Goal: Information Seeking & Learning: Learn about a topic

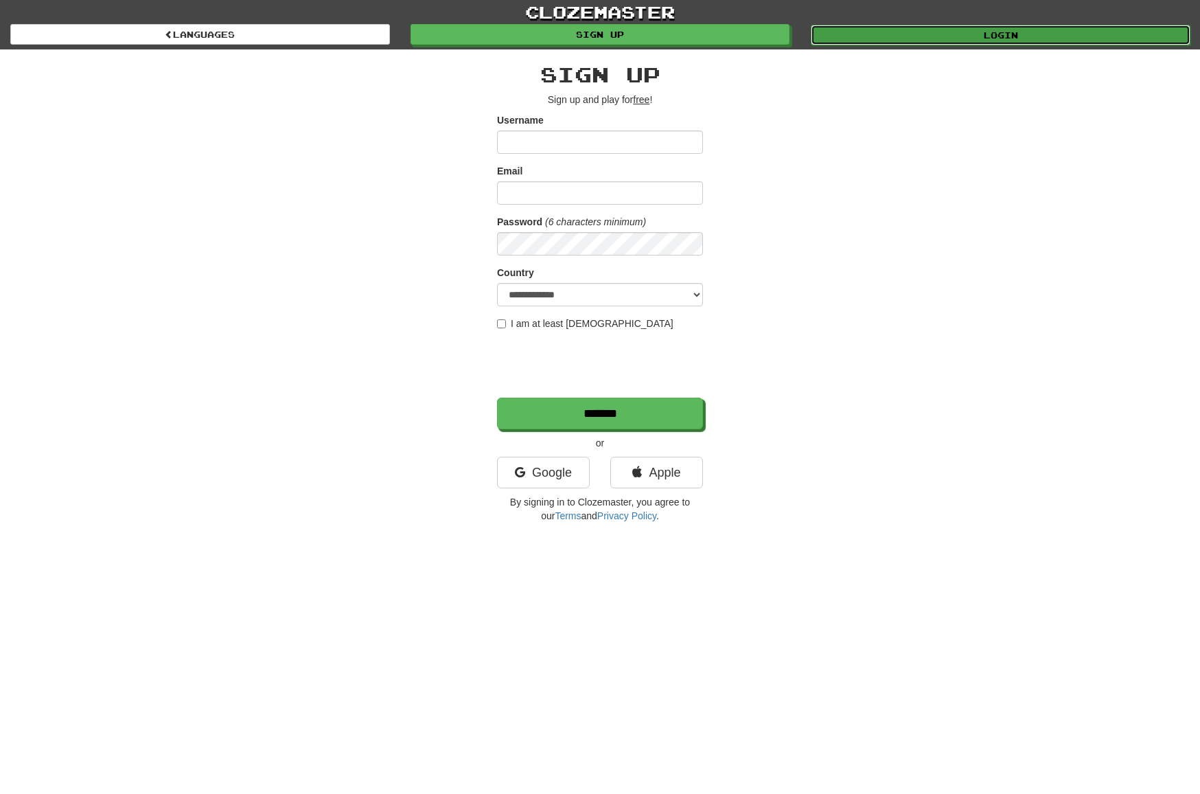
click at [917, 41] on link "Login" at bounding box center [1001, 35] width 380 height 21
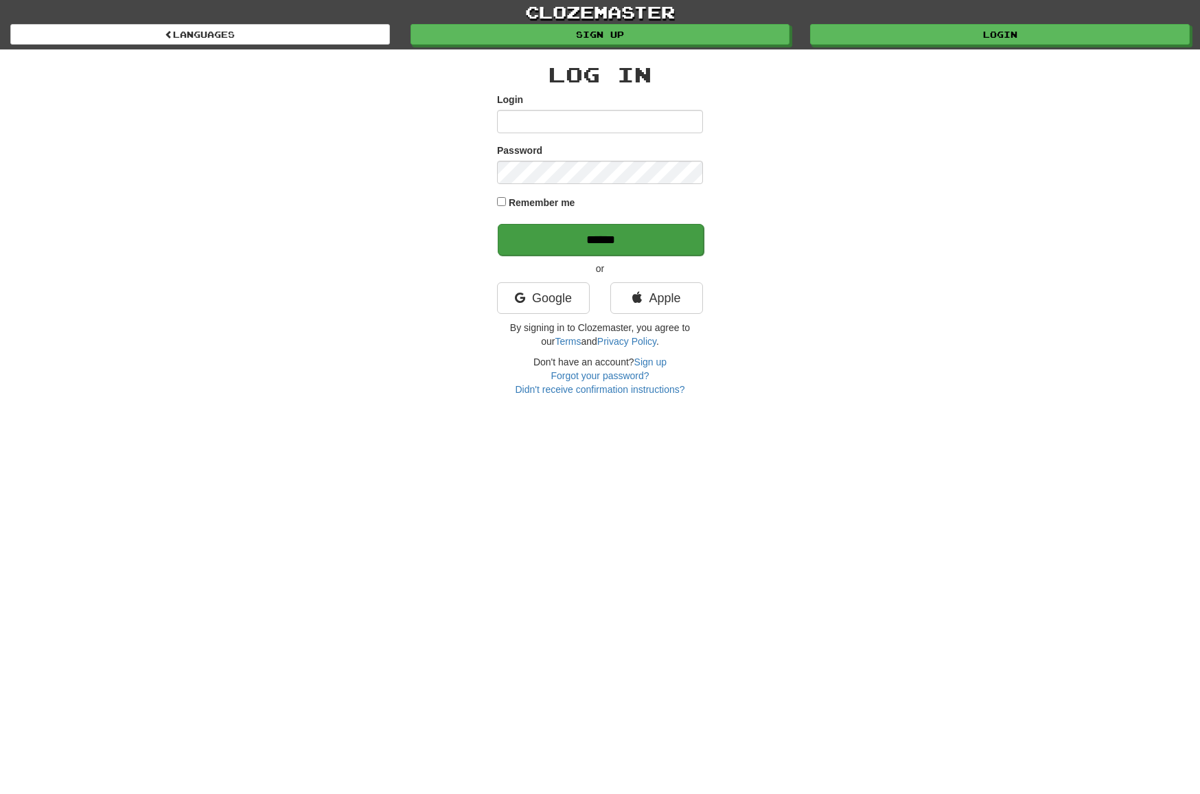
type input "*******"
click at [636, 233] on input "******" at bounding box center [601, 240] width 206 height 32
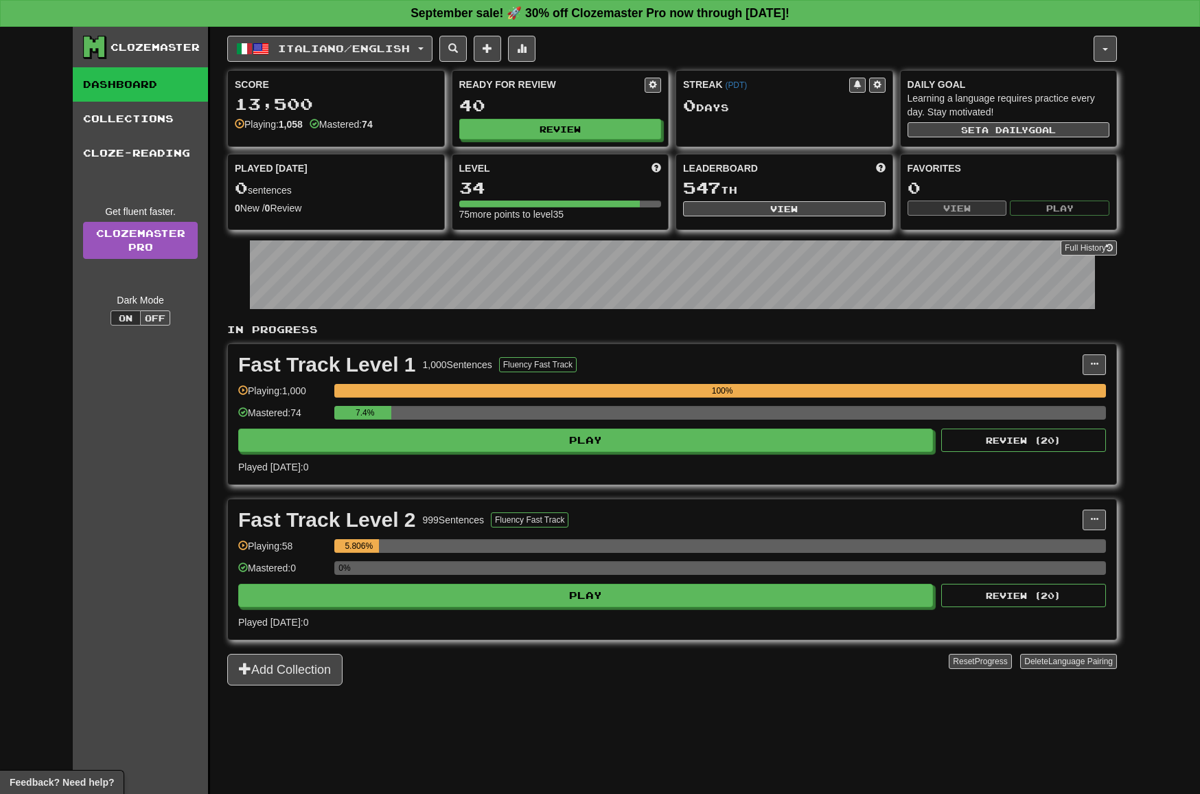
click at [699, 610] on div "Fast Track Level 2 999 Sentences Fluency Fast Track Manage Sentences Unpin from…" at bounding box center [672, 569] width 888 height 140
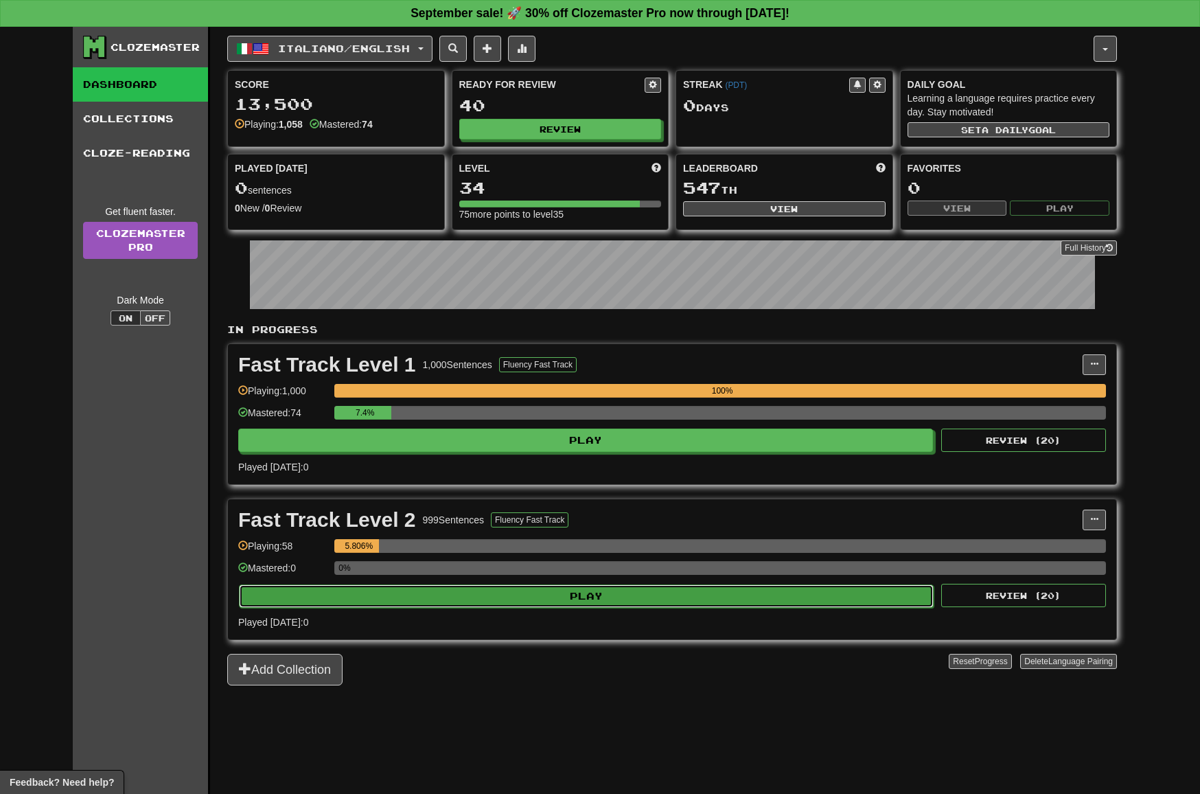
click at [704, 599] on button "Play" at bounding box center [586, 595] width 695 height 23
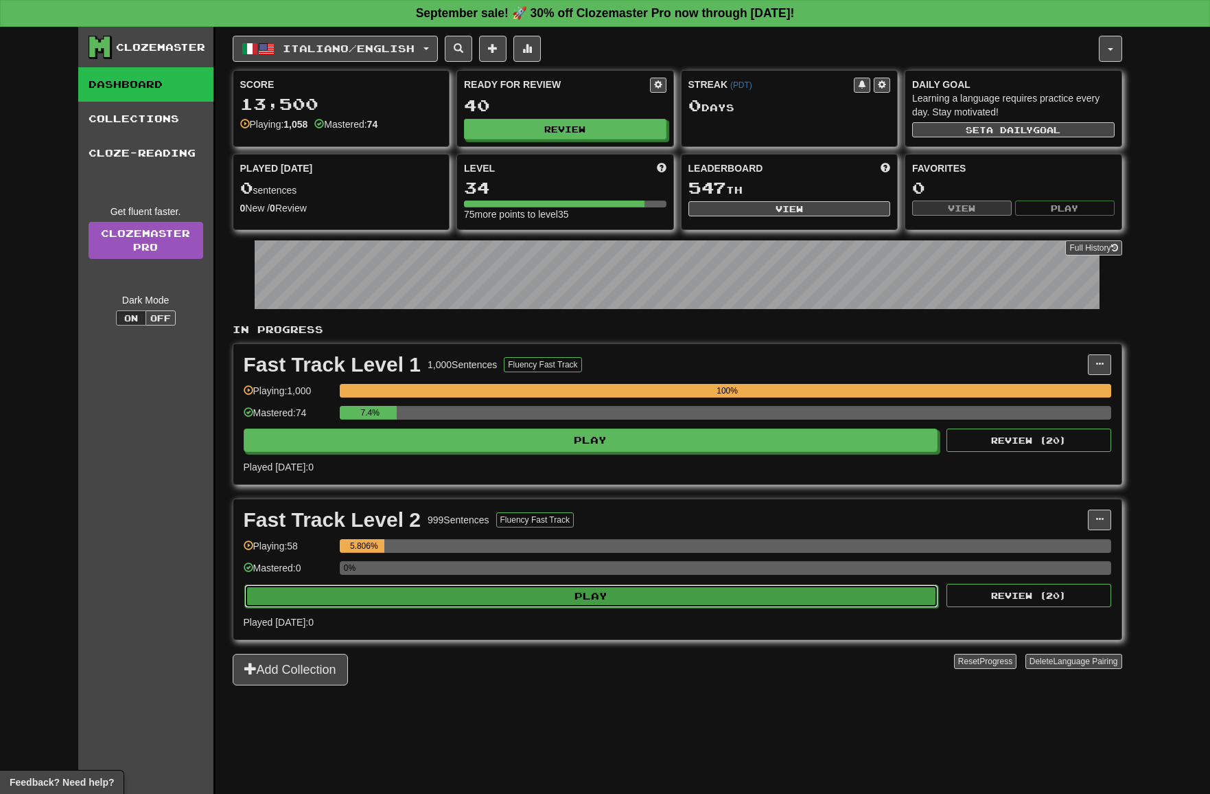
select select "**"
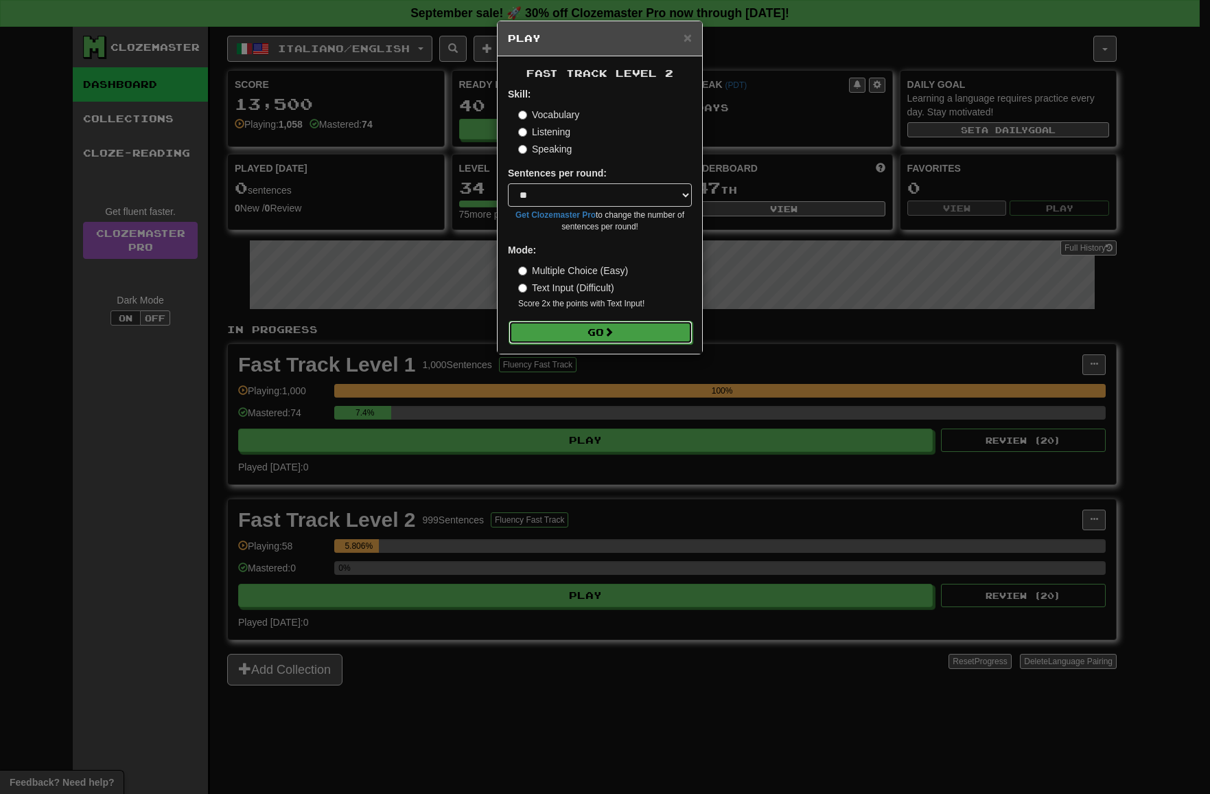
click at [636, 331] on button "Go" at bounding box center [601, 332] width 184 height 23
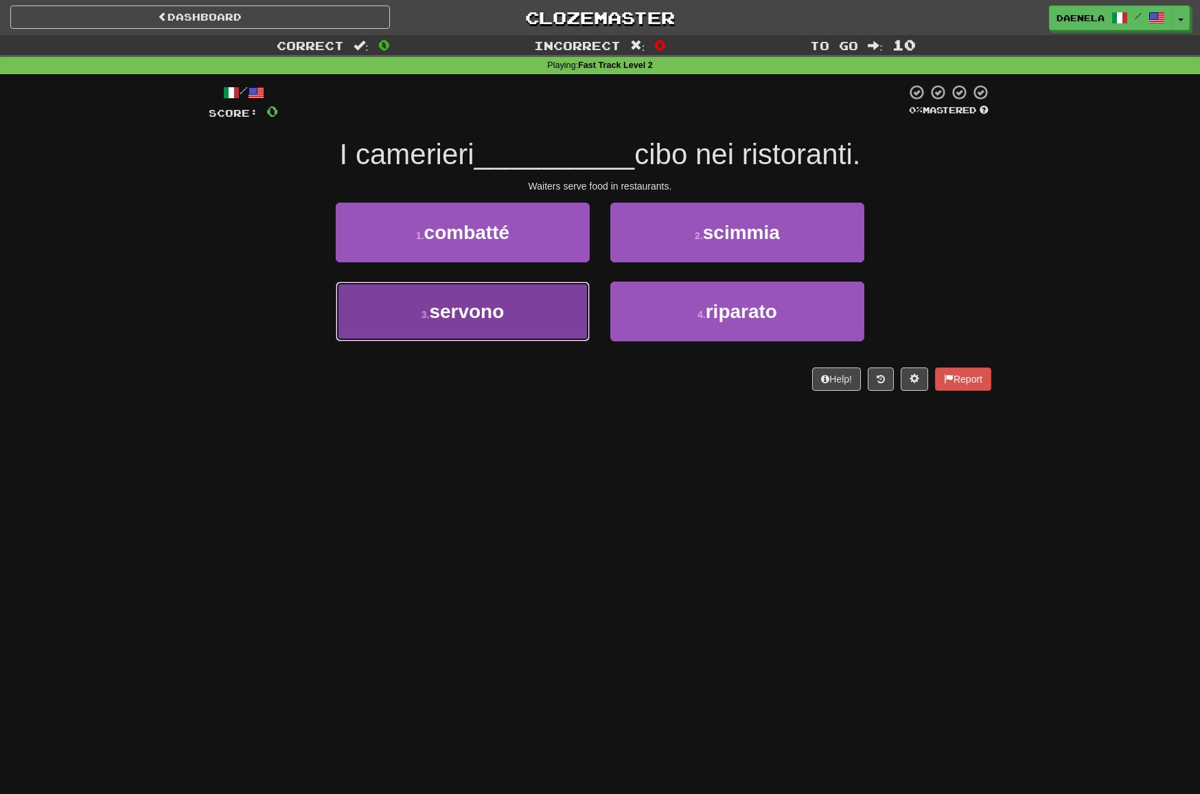
click at [504, 304] on span "servono" at bounding box center [466, 311] width 75 height 21
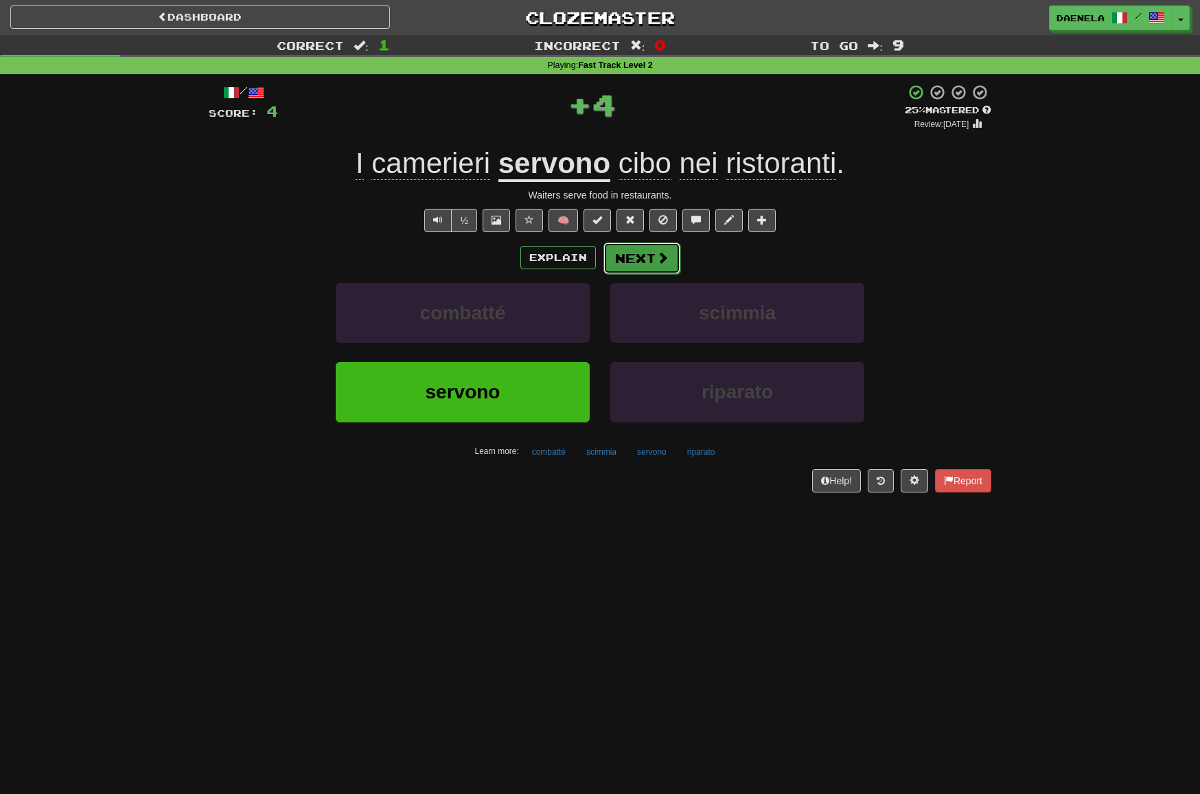
click at [656, 258] on span at bounding box center [662, 257] width 12 height 12
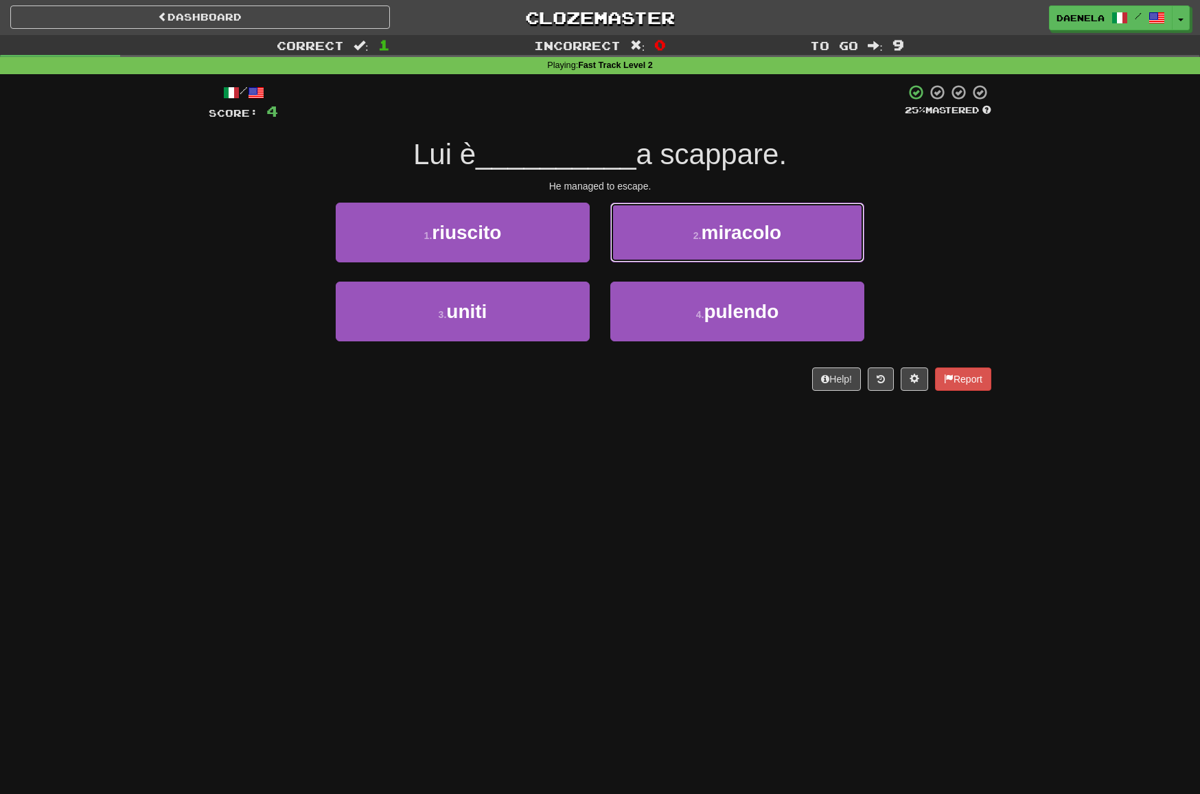
click at [643, 232] on button "2 . miracolo" at bounding box center [737, 232] width 254 height 60
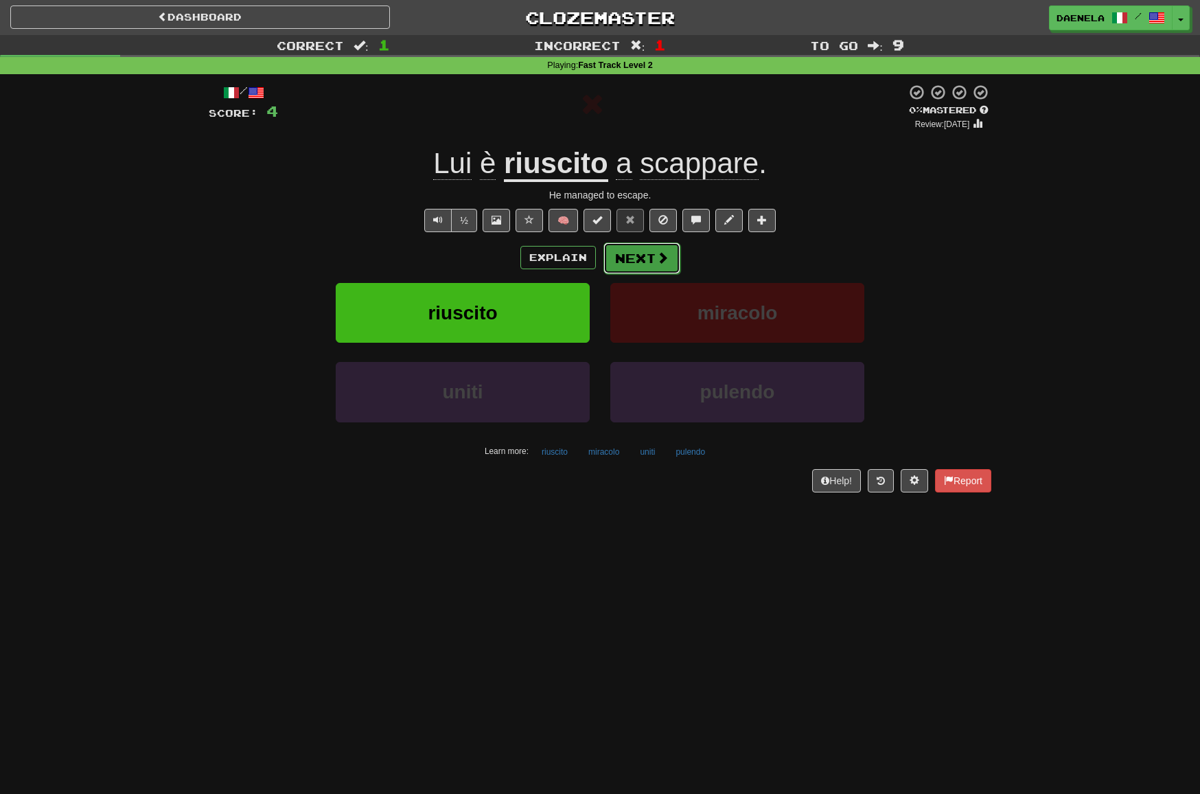
click at [637, 251] on button "Next" at bounding box center [641, 258] width 77 height 32
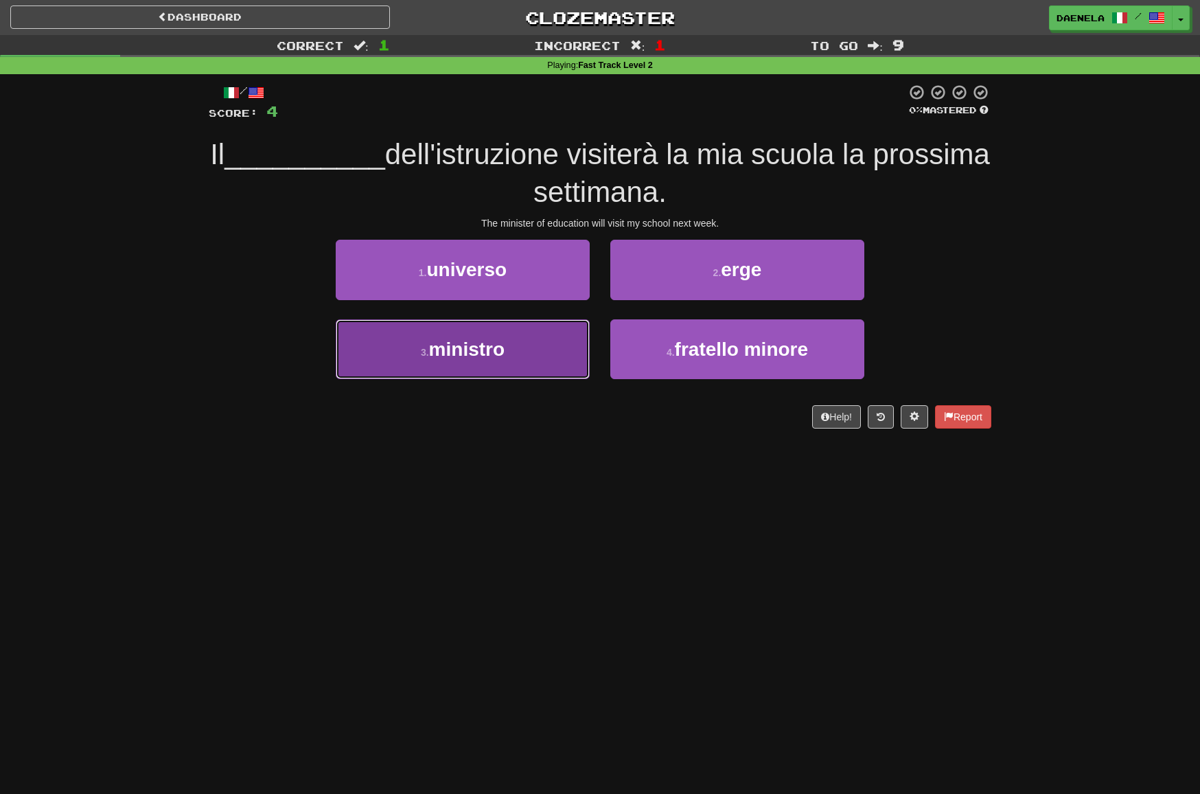
click at [404, 336] on button "3 . ministro" at bounding box center [463, 349] width 254 height 60
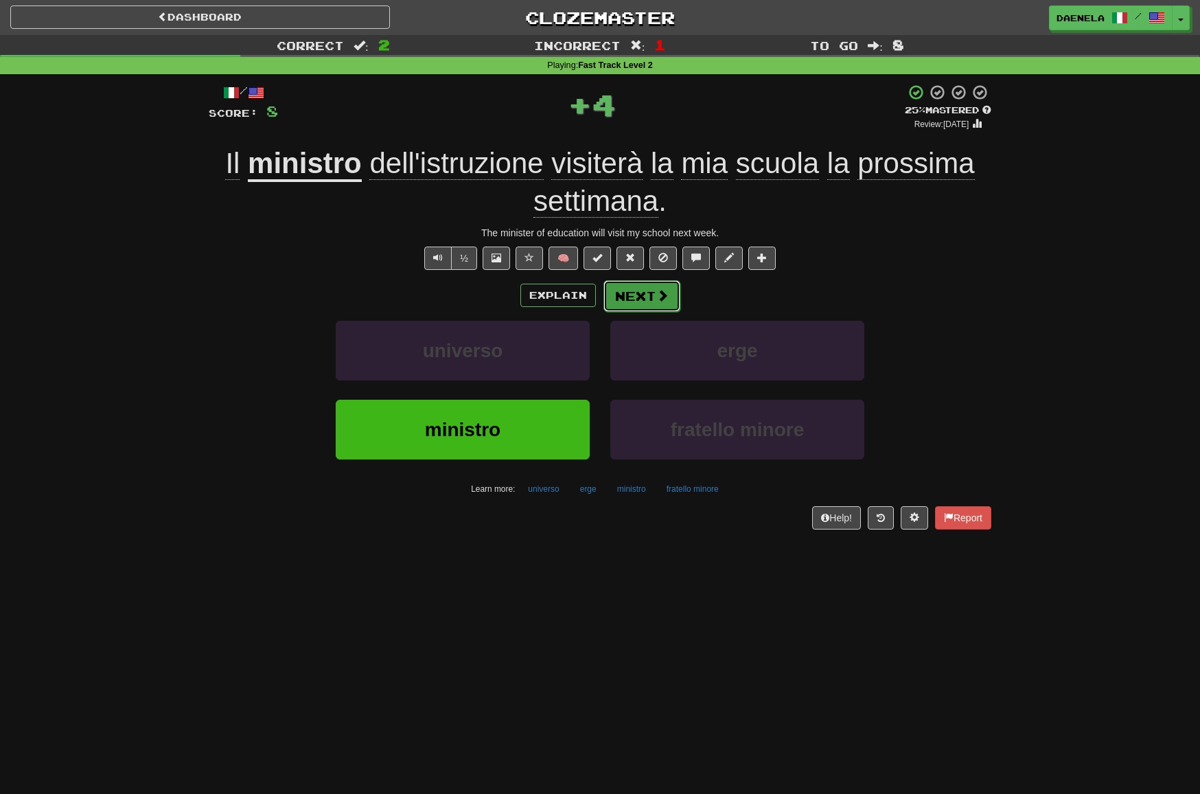
click at [662, 306] on button "Next" at bounding box center [641, 296] width 77 height 32
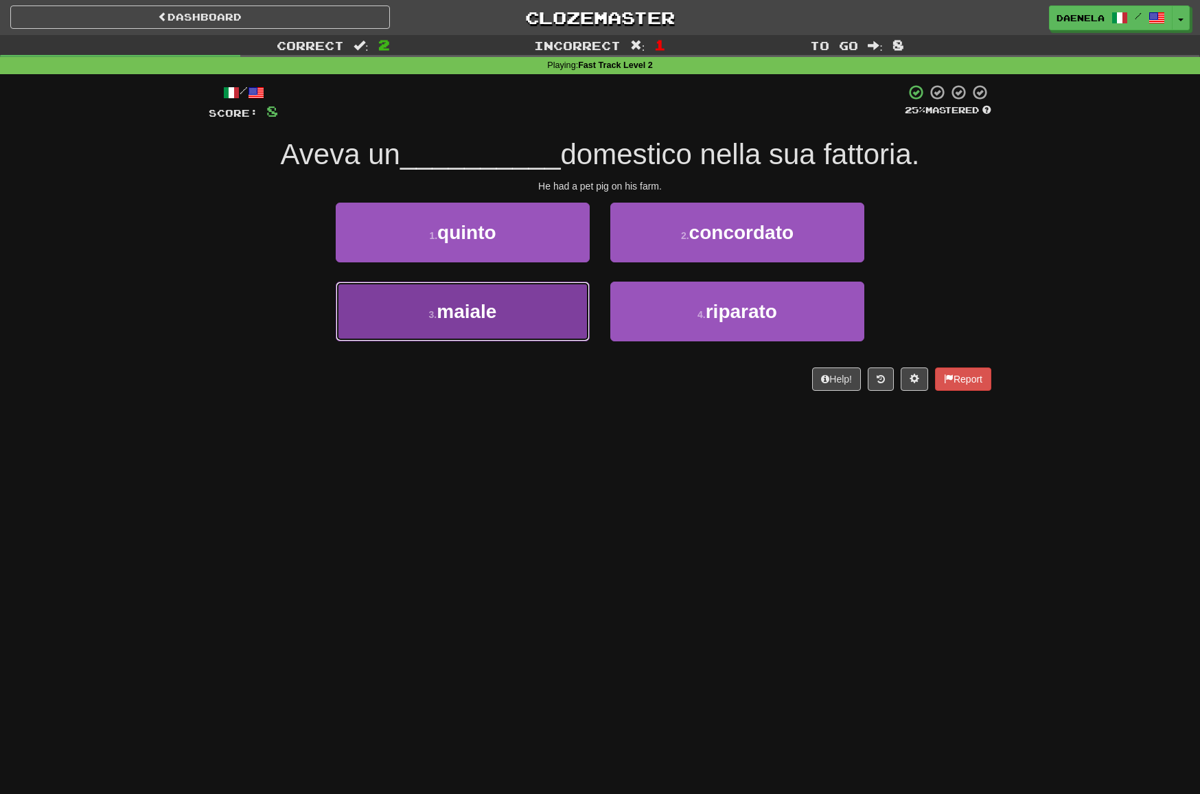
click at [480, 303] on span "maiale" at bounding box center [467, 311] width 60 height 21
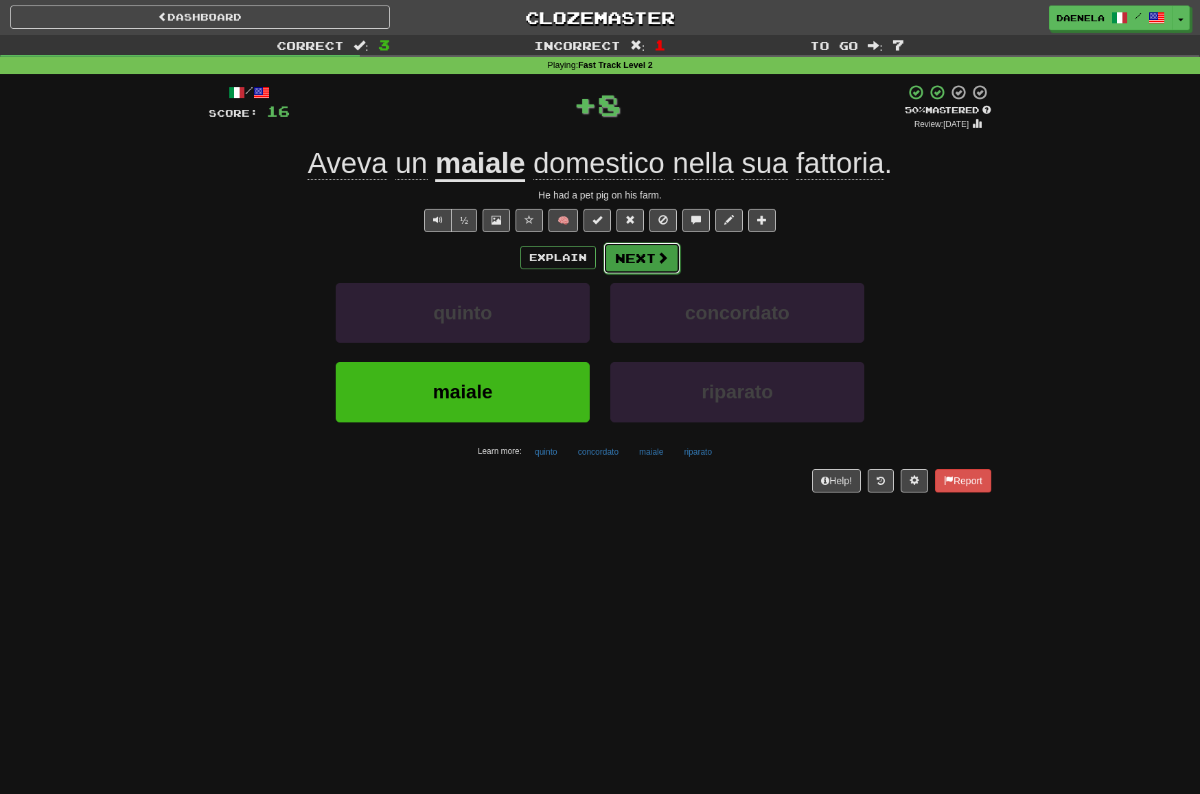
click at [653, 257] on button "Next" at bounding box center [641, 258] width 77 height 32
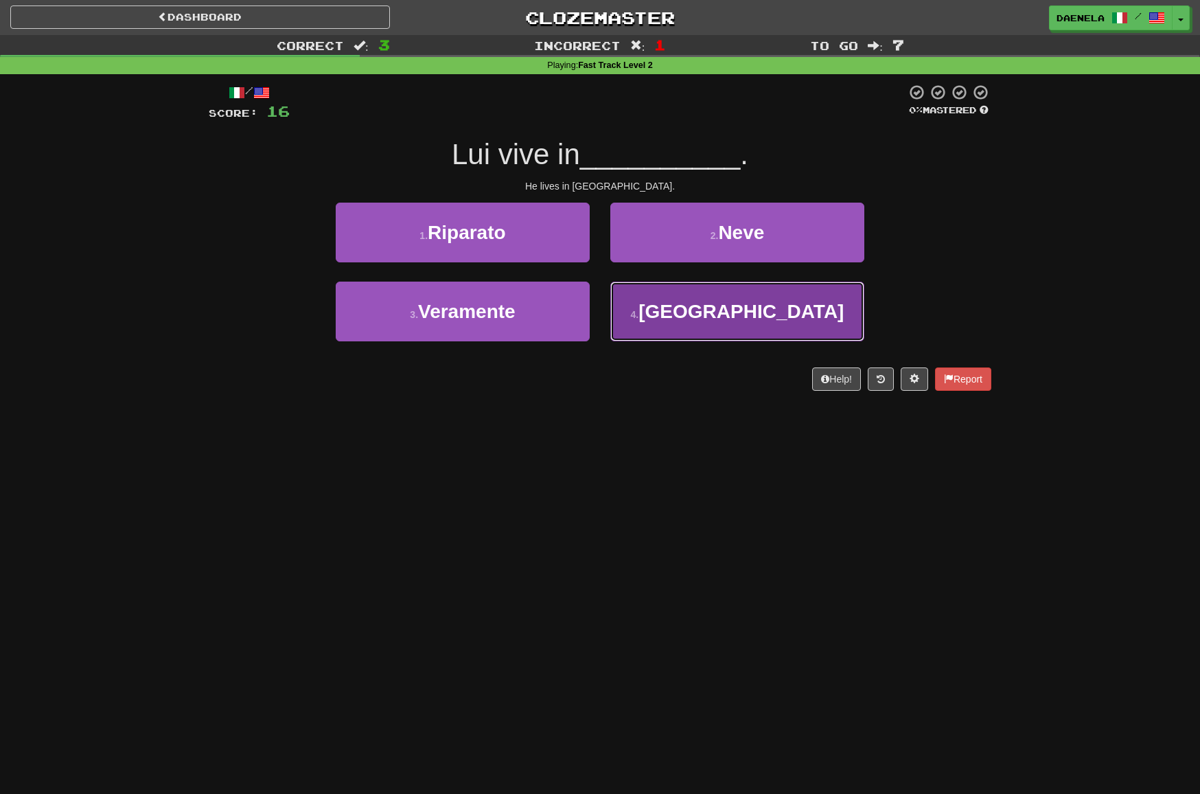
click at [647, 310] on button "4 . [GEOGRAPHIC_DATA]" at bounding box center [737, 311] width 254 height 60
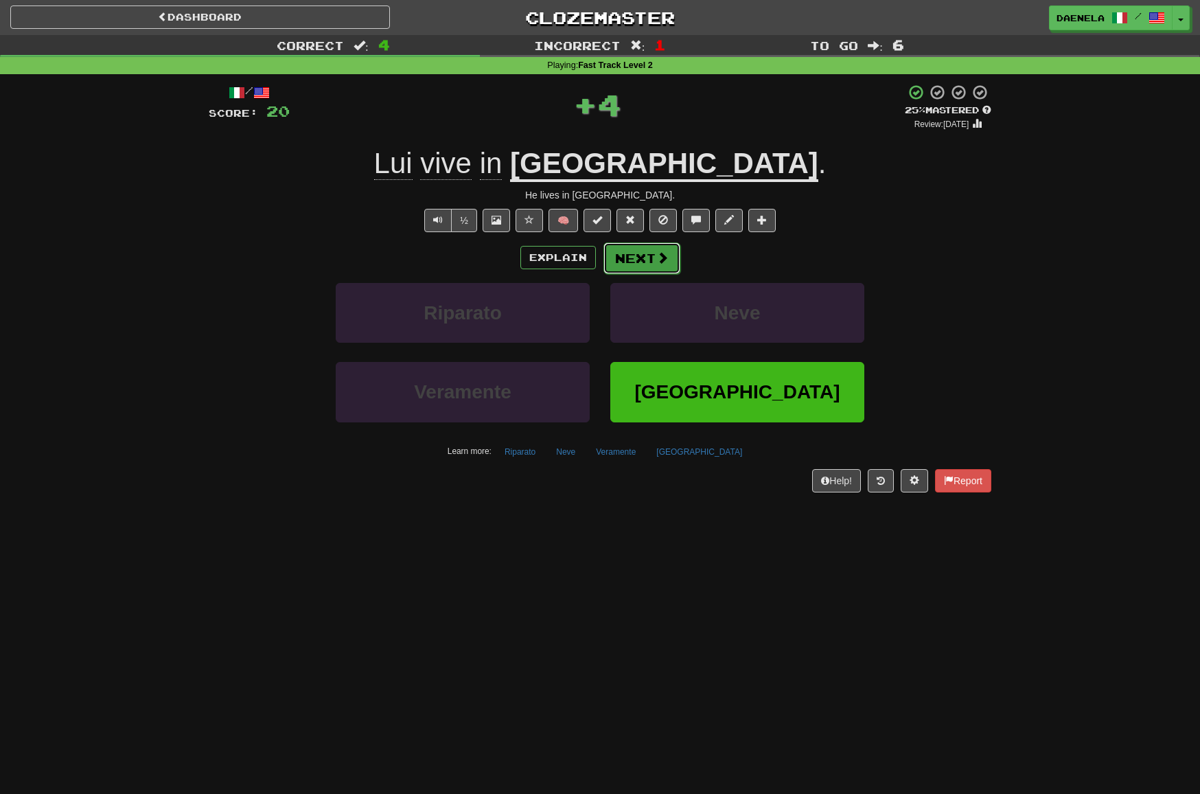
click at [621, 267] on button "Next" at bounding box center [641, 258] width 77 height 32
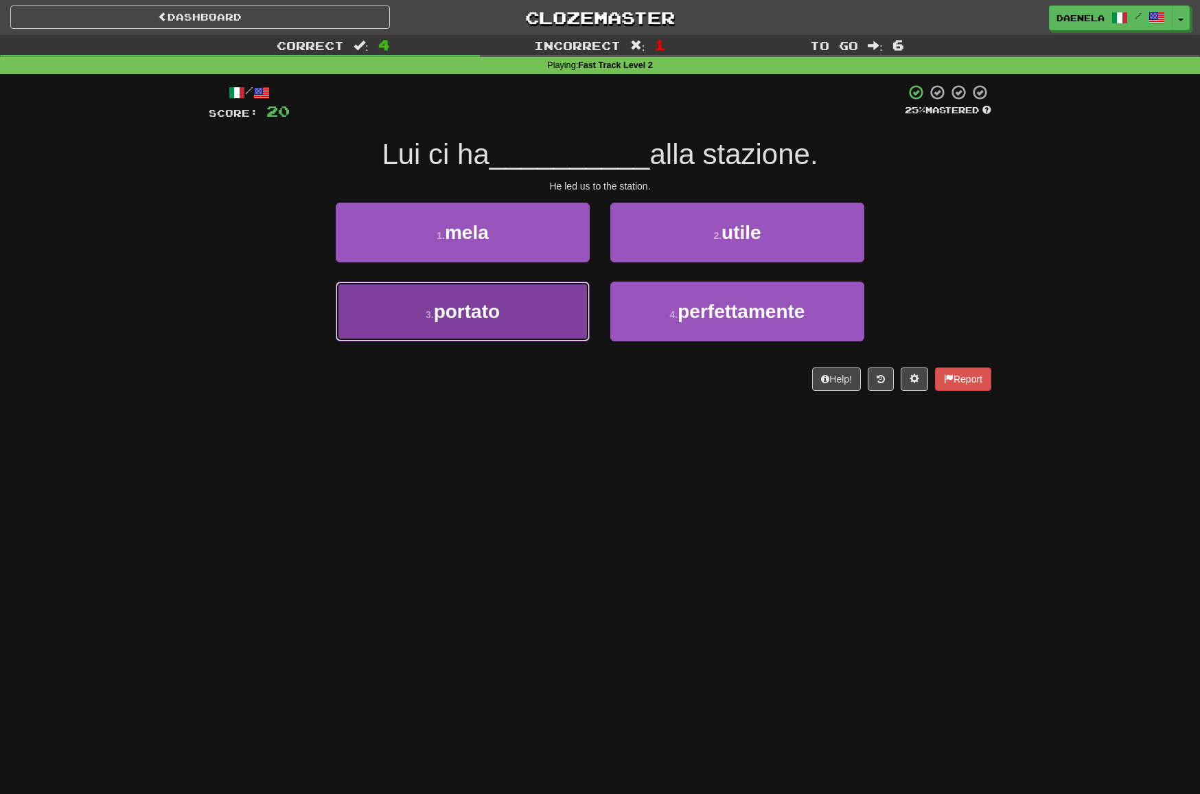
click at [415, 338] on button "3 . portato" at bounding box center [463, 311] width 254 height 60
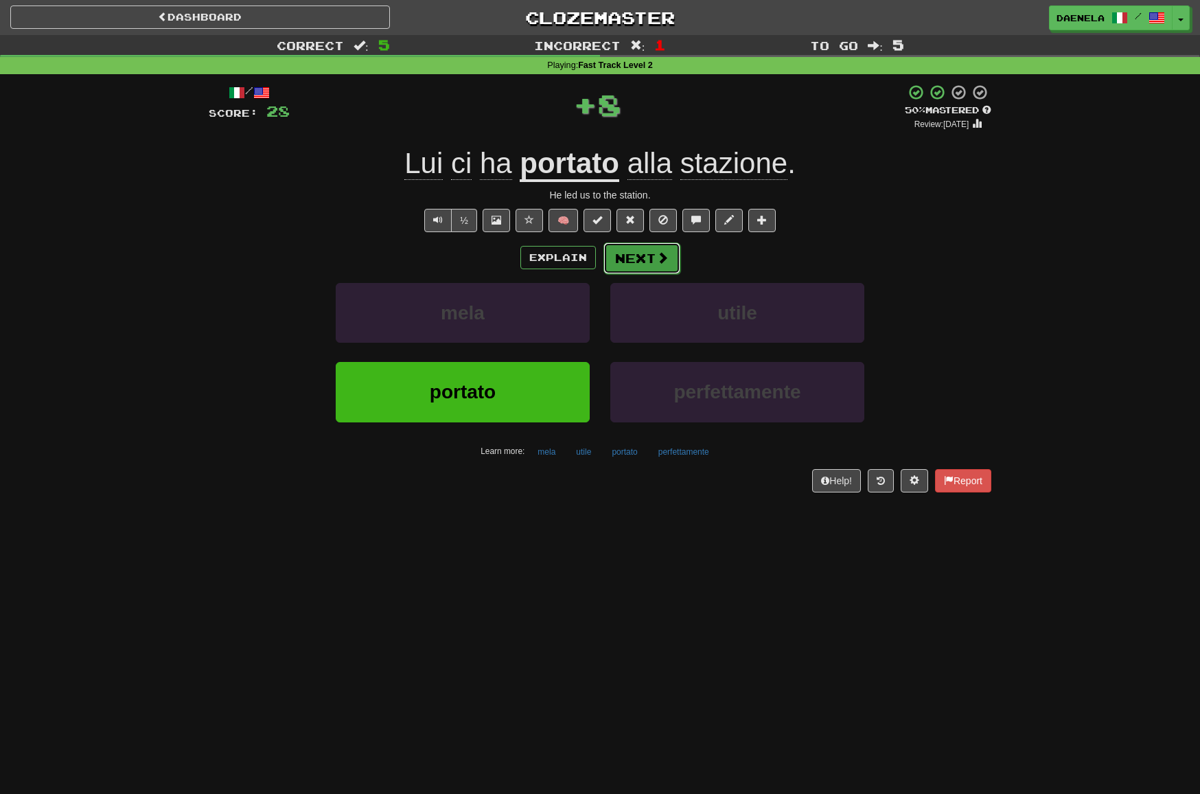
click at [620, 268] on button "Next" at bounding box center [641, 258] width 77 height 32
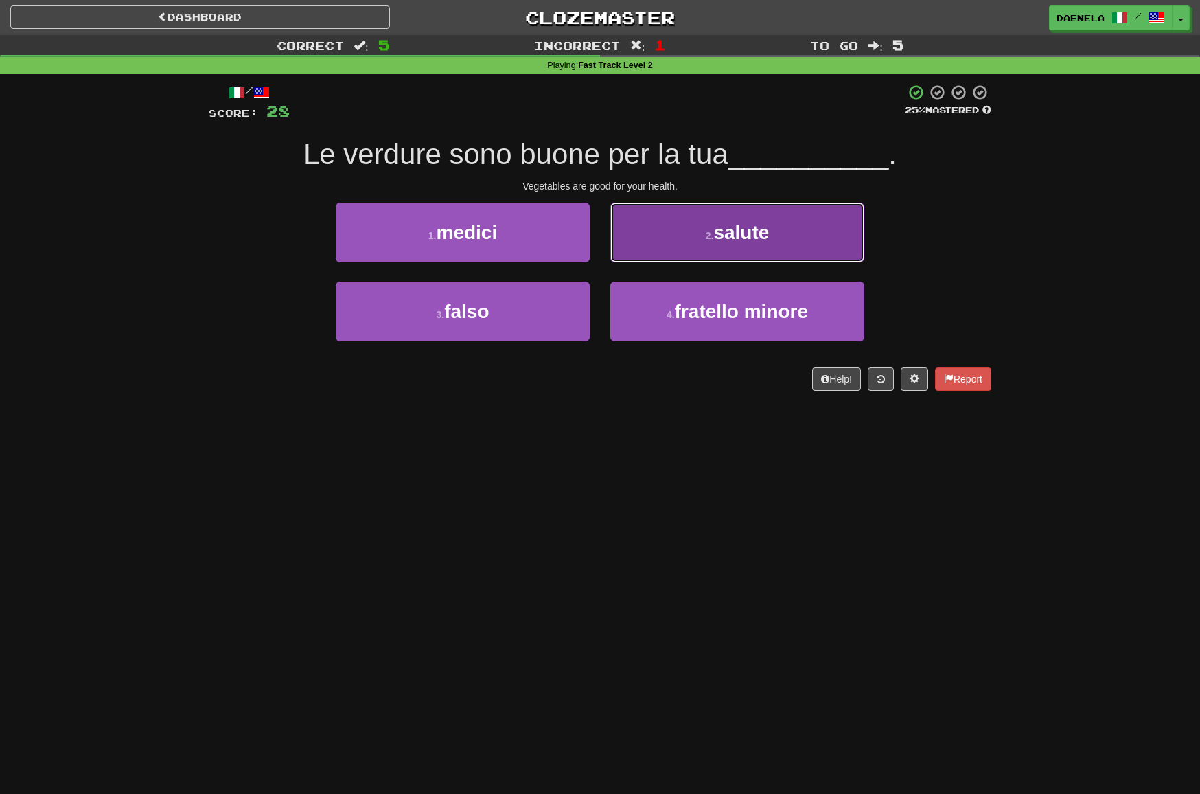
click at [639, 246] on button "2 . salute" at bounding box center [737, 232] width 254 height 60
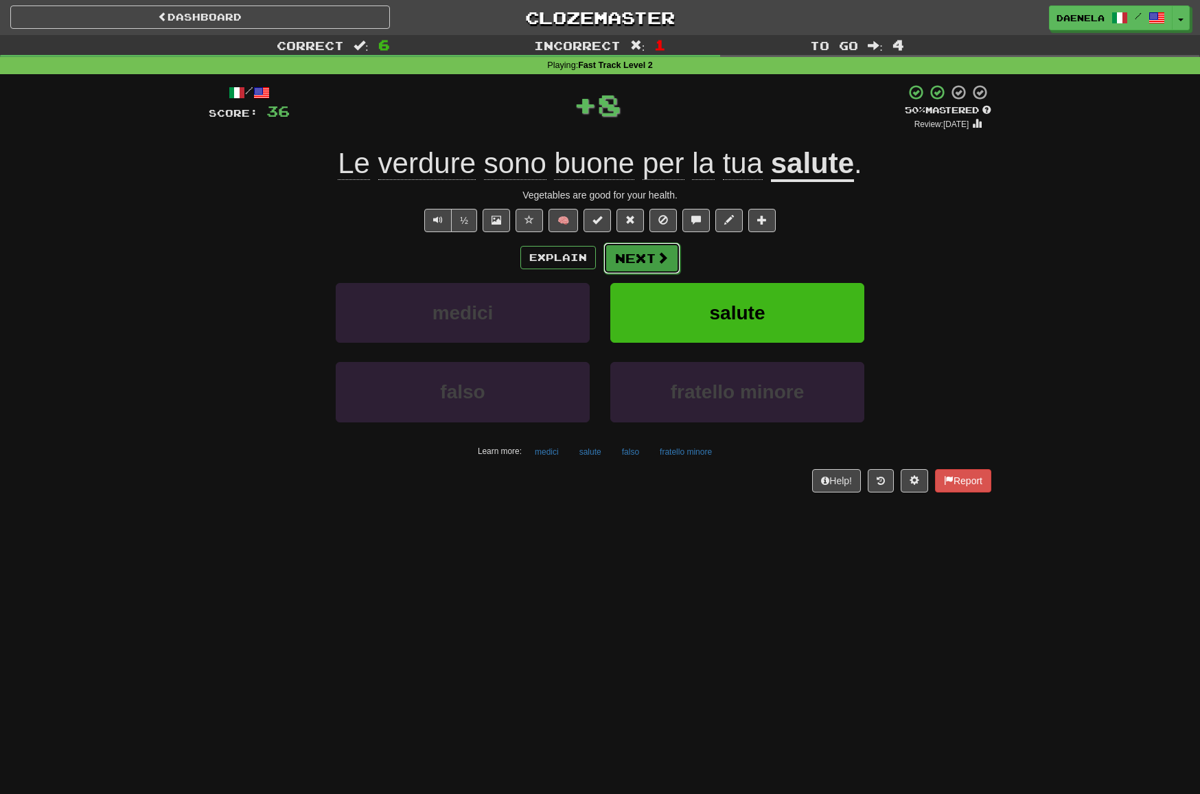
click at [657, 262] on span at bounding box center [662, 257] width 12 height 12
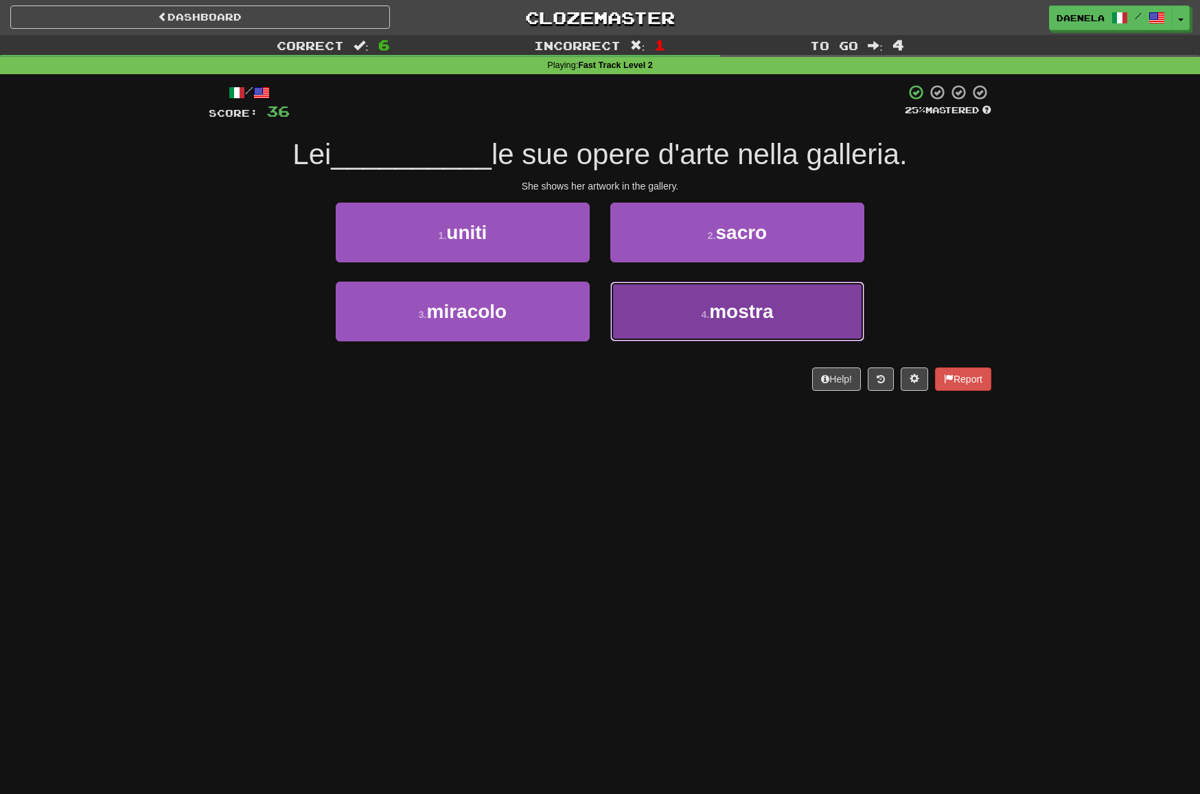
click at [671, 335] on button "4 . mostra" at bounding box center [737, 311] width 254 height 60
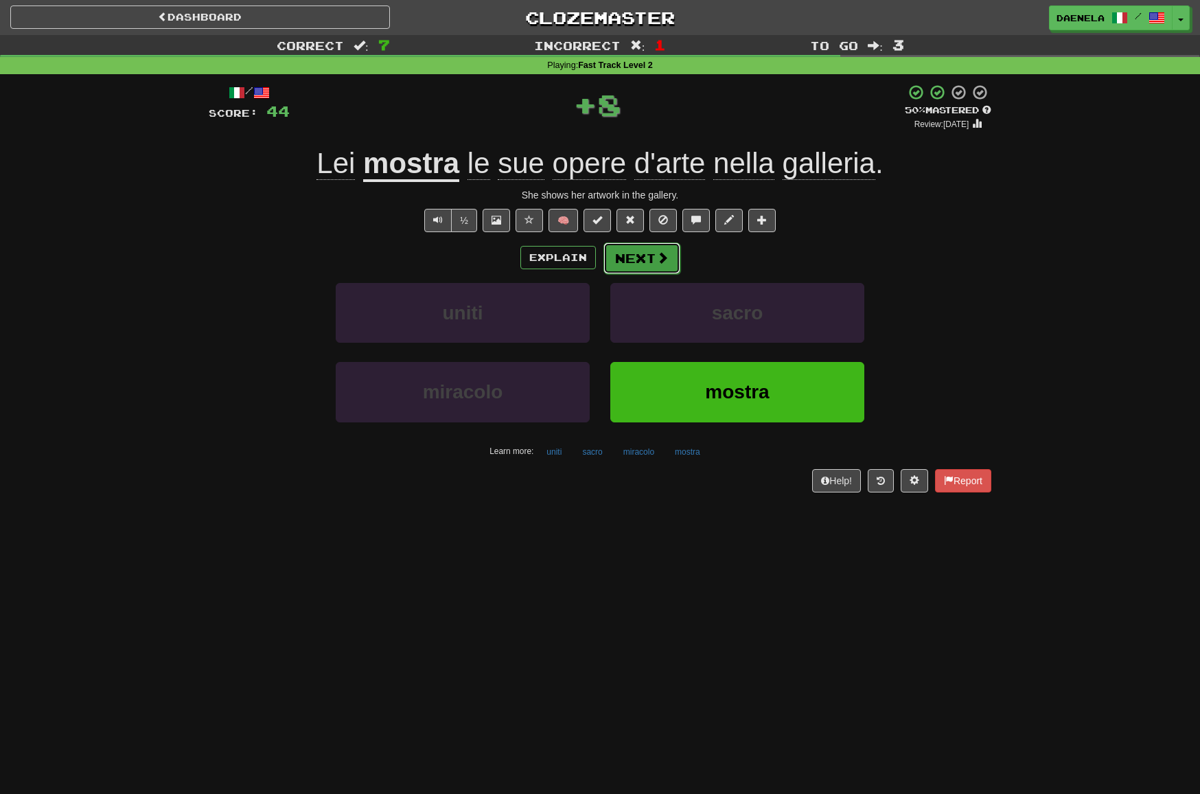
click at [648, 264] on button "Next" at bounding box center [641, 258] width 77 height 32
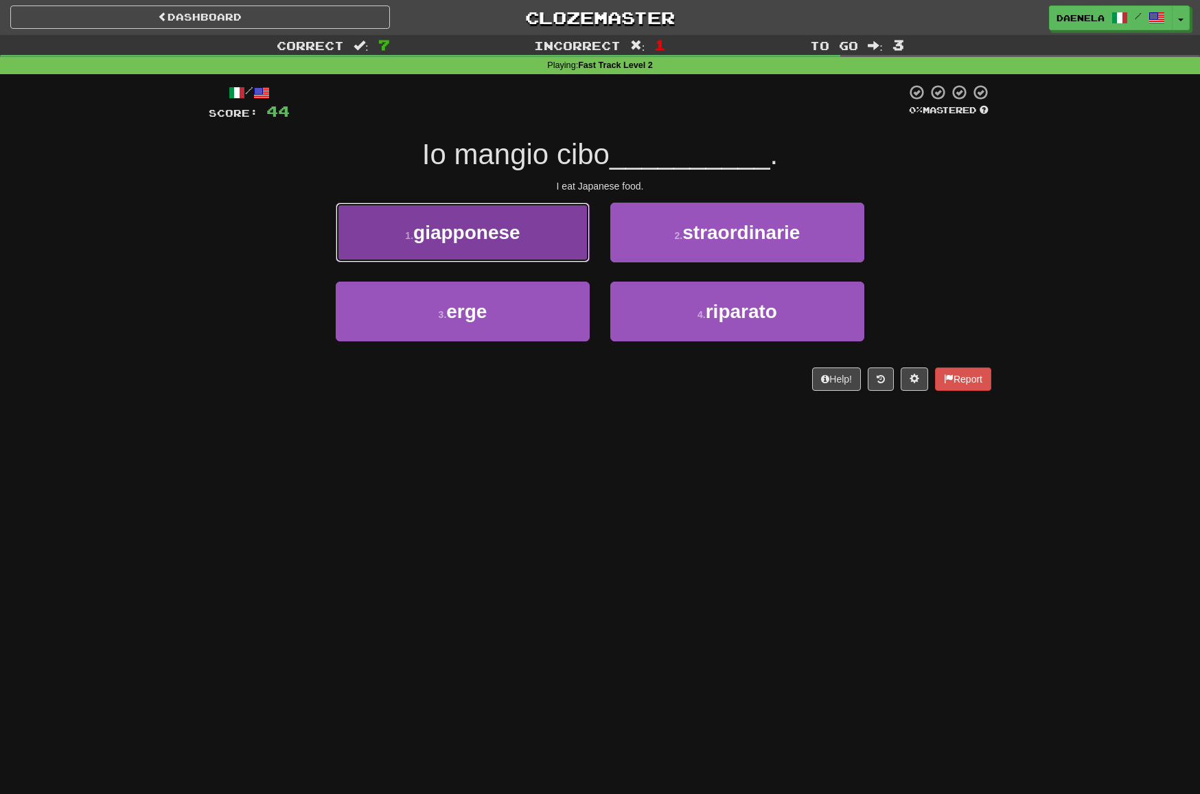
click at [384, 238] on button "1 . giapponese" at bounding box center [463, 232] width 254 height 60
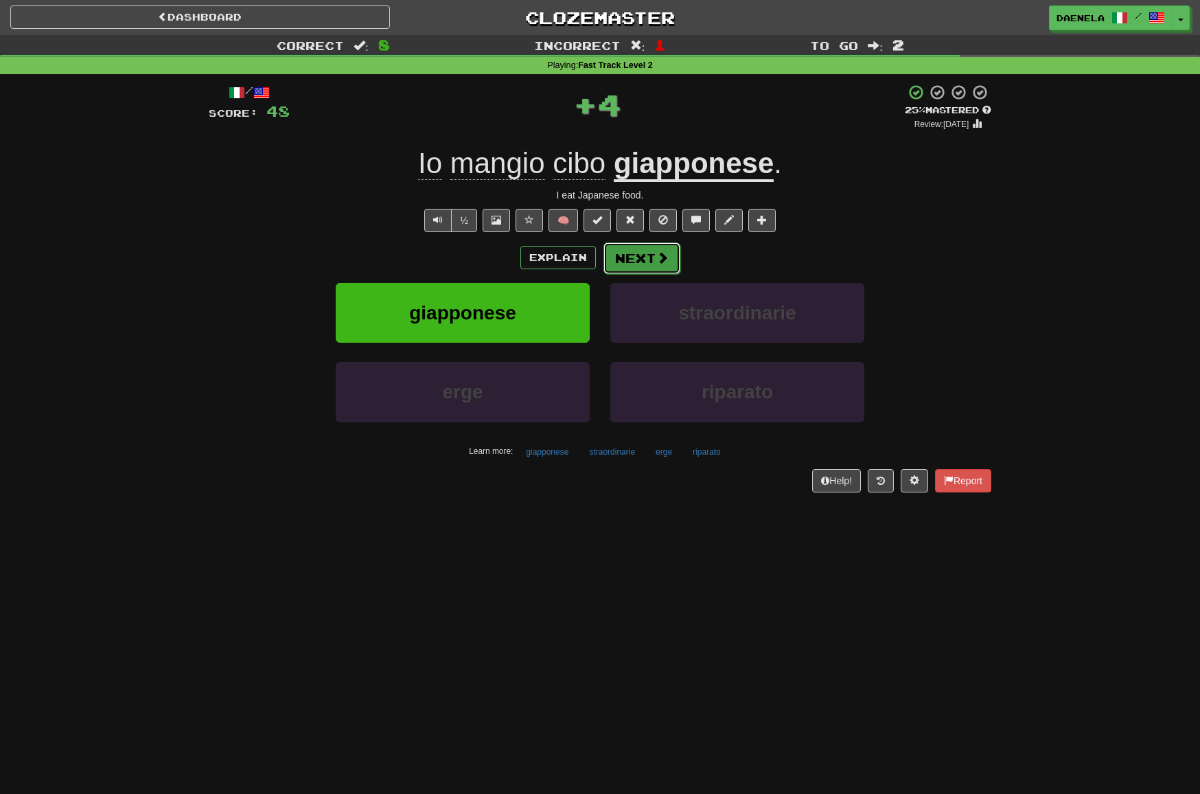
click at [675, 262] on button "Next" at bounding box center [641, 258] width 77 height 32
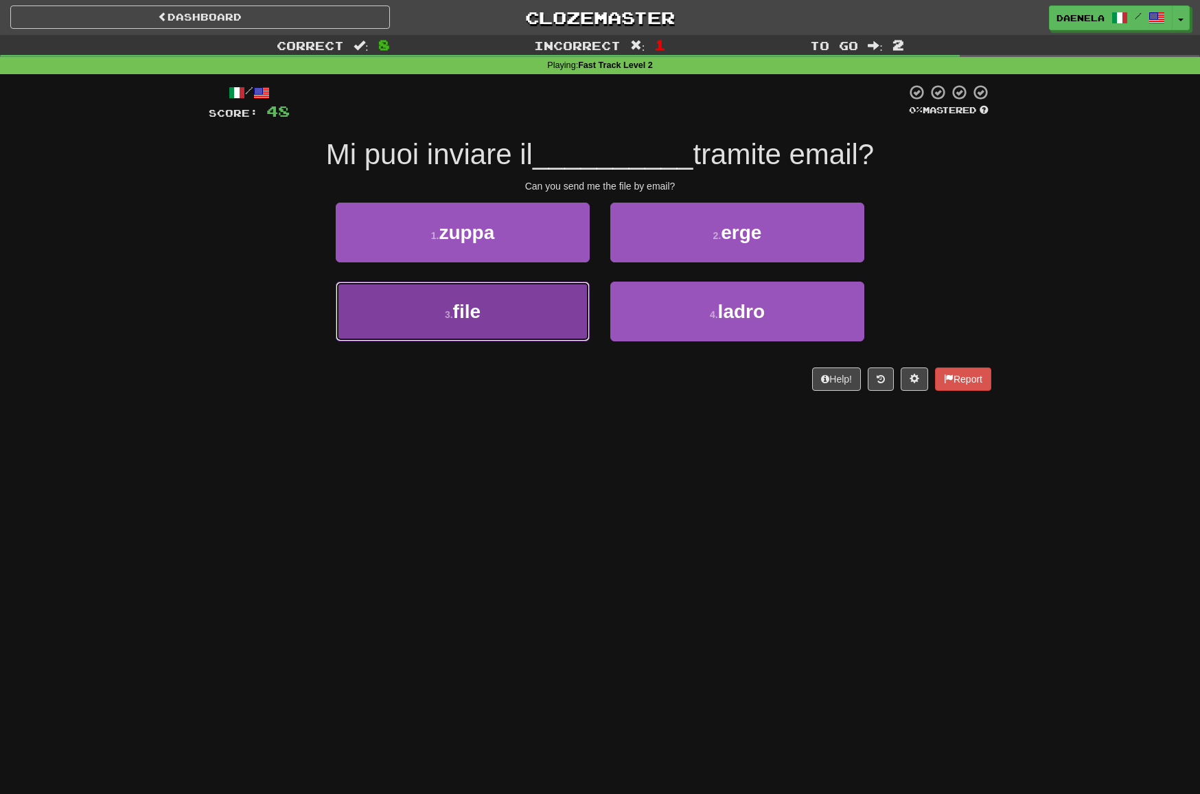
click at [402, 305] on button "3 . file" at bounding box center [463, 311] width 254 height 60
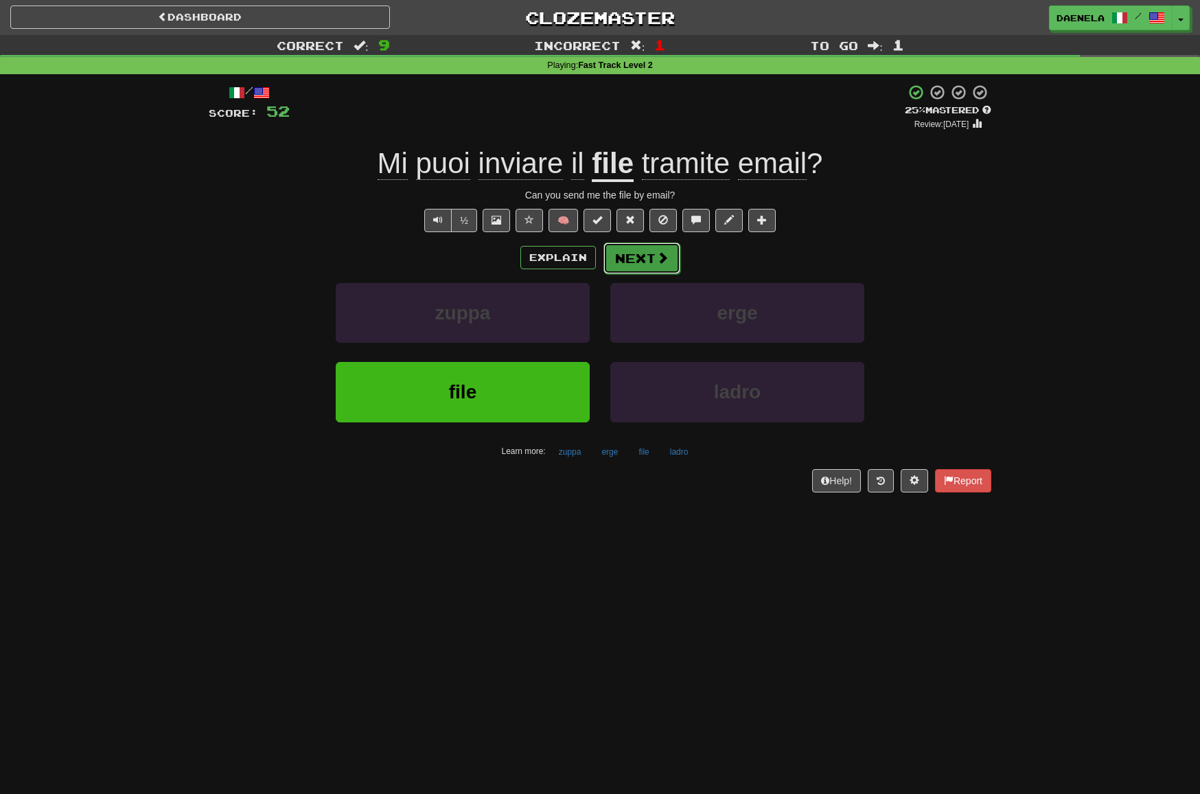
click at [634, 261] on button "Next" at bounding box center [641, 258] width 77 height 32
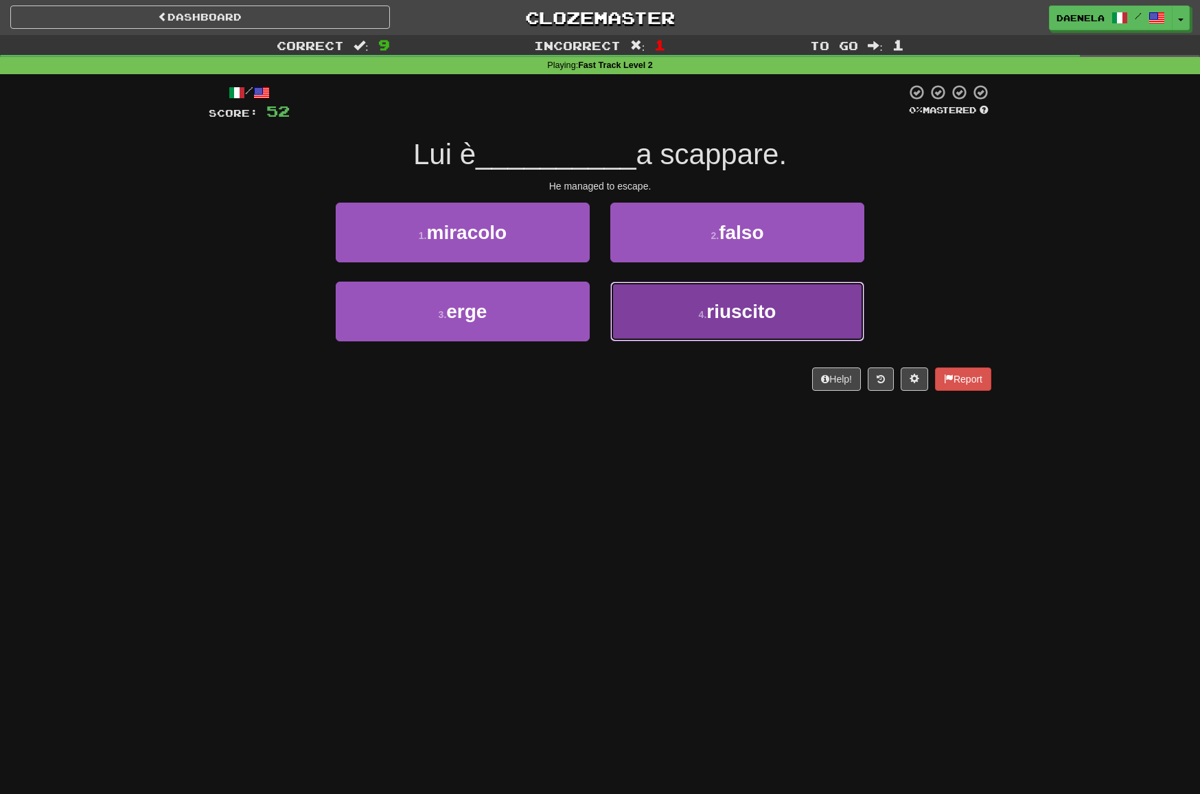
click at [681, 329] on button "4 . riuscito" at bounding box center [737, 311] width 254 height 60
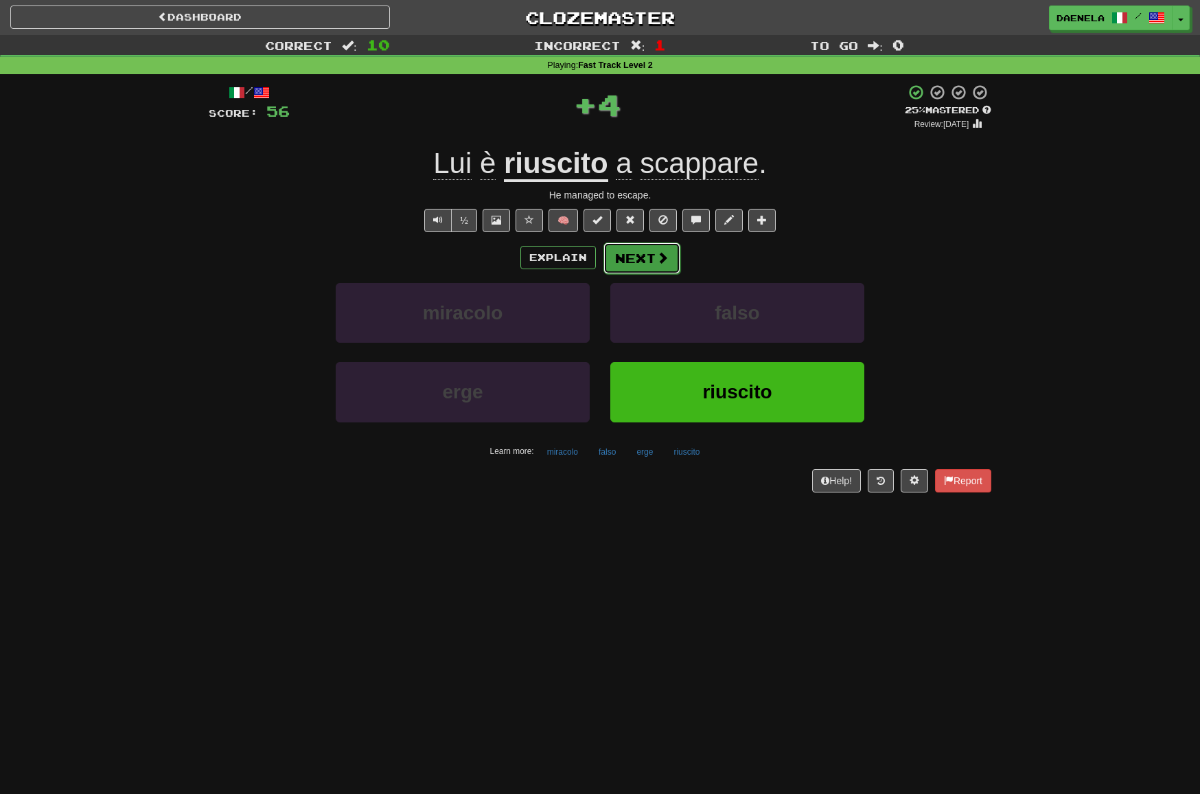
click at [646, 257] on button "Next" at bounding box center [641, 258] width 77 height 32
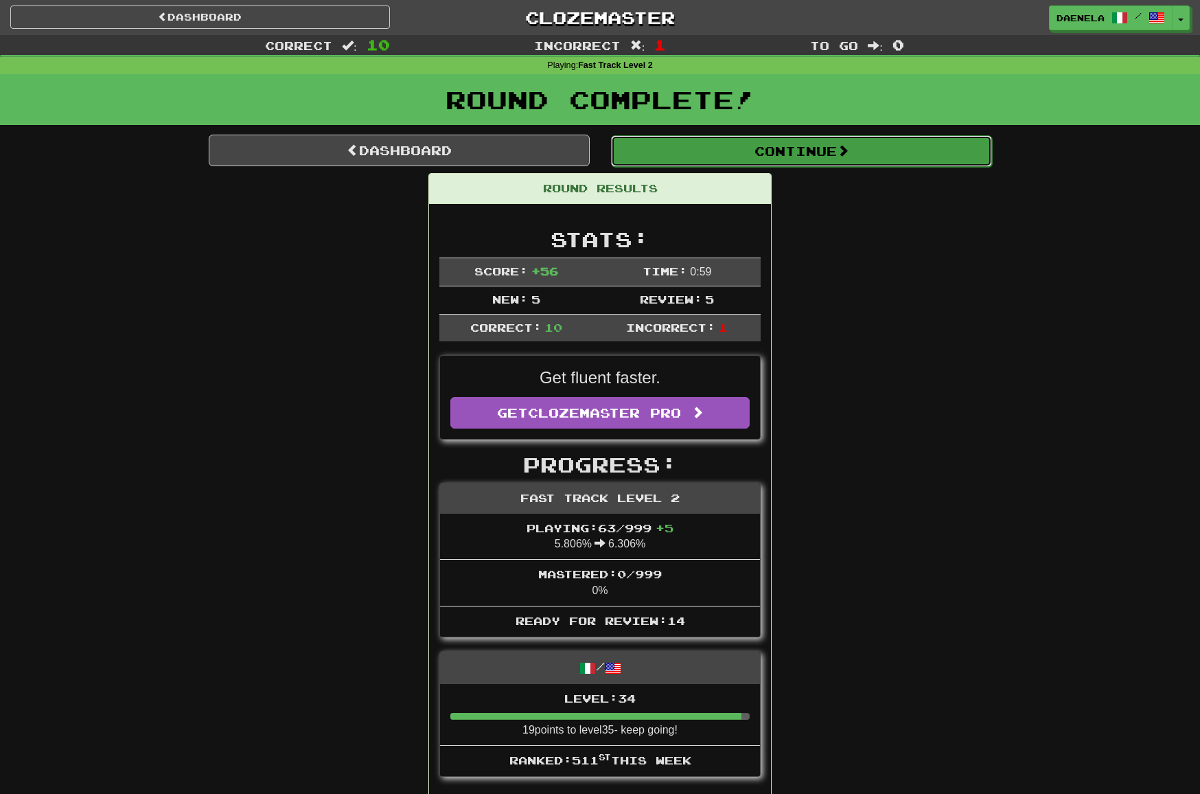
click at [684, 156] on button "Continue" at bounding box center [801, 151] width 381 height 32
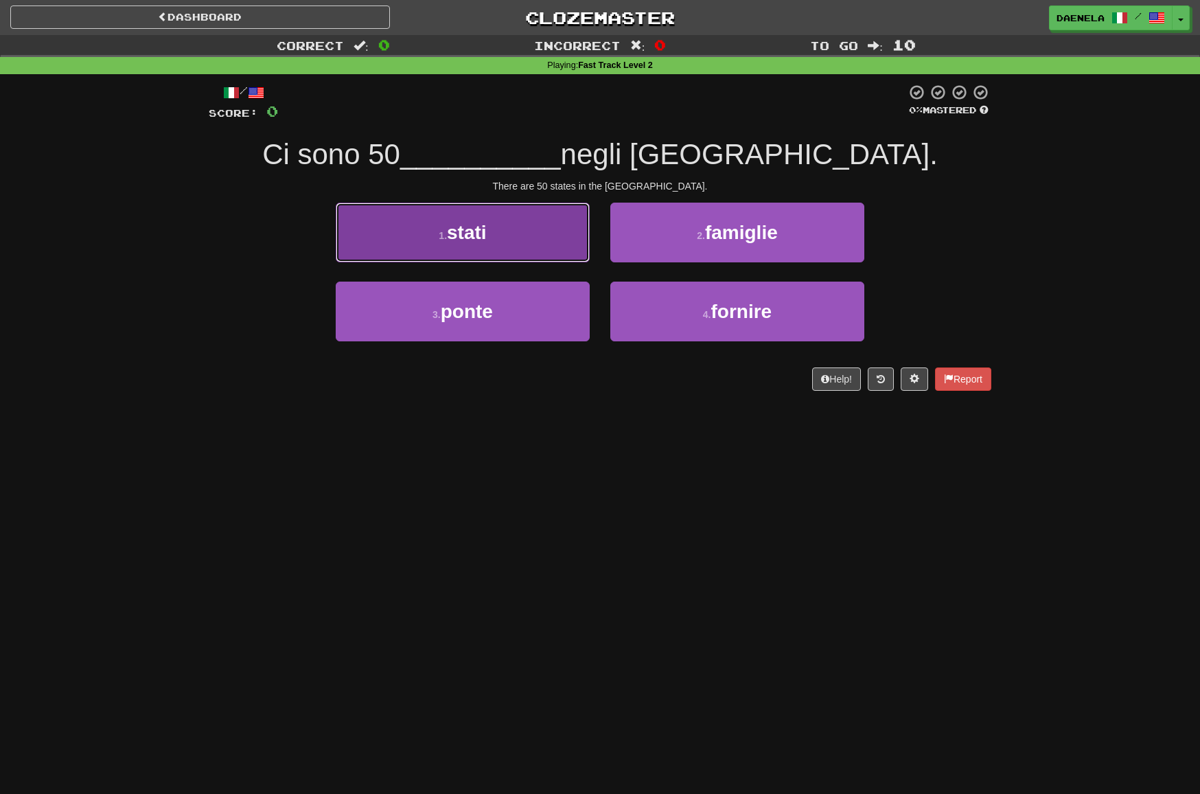
click at [399, 227] on button "1 . stati" at bounding box center [463, 232] width 254 height 60
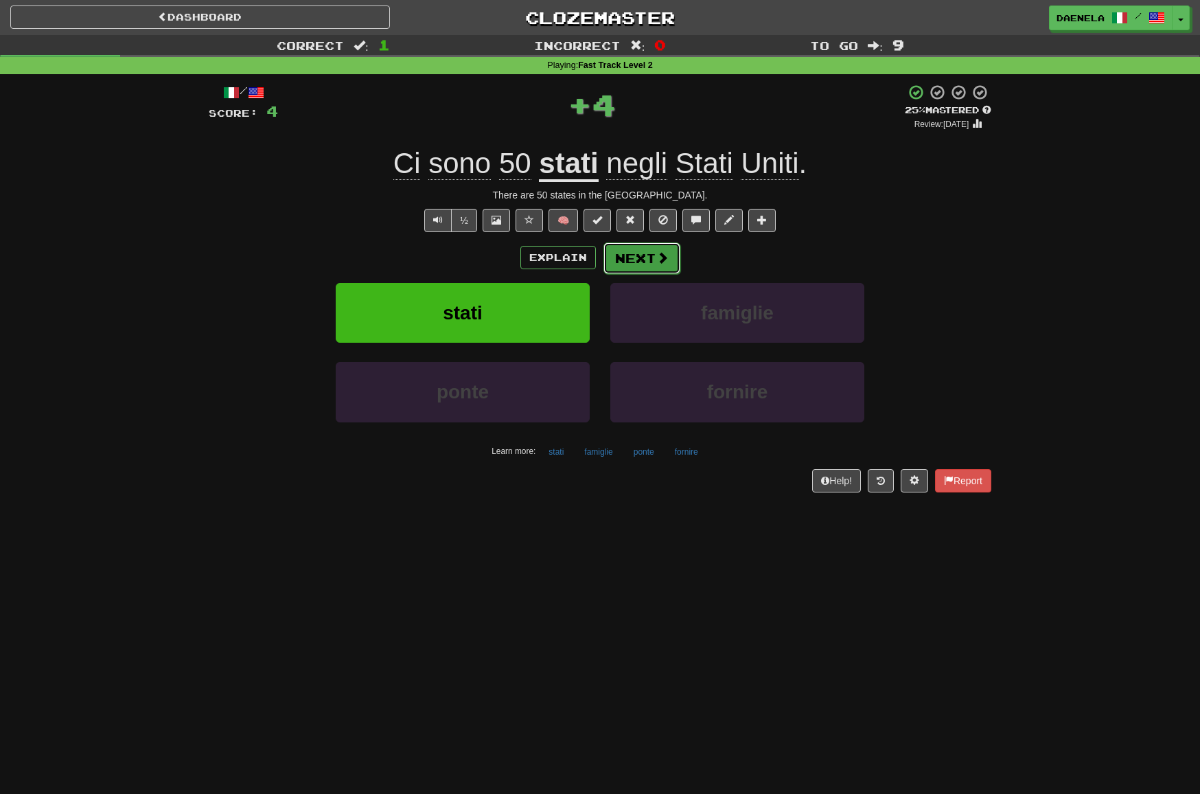
click at [646, 258] on button "Next" at bounding box center [641, 258] width 77 height 32
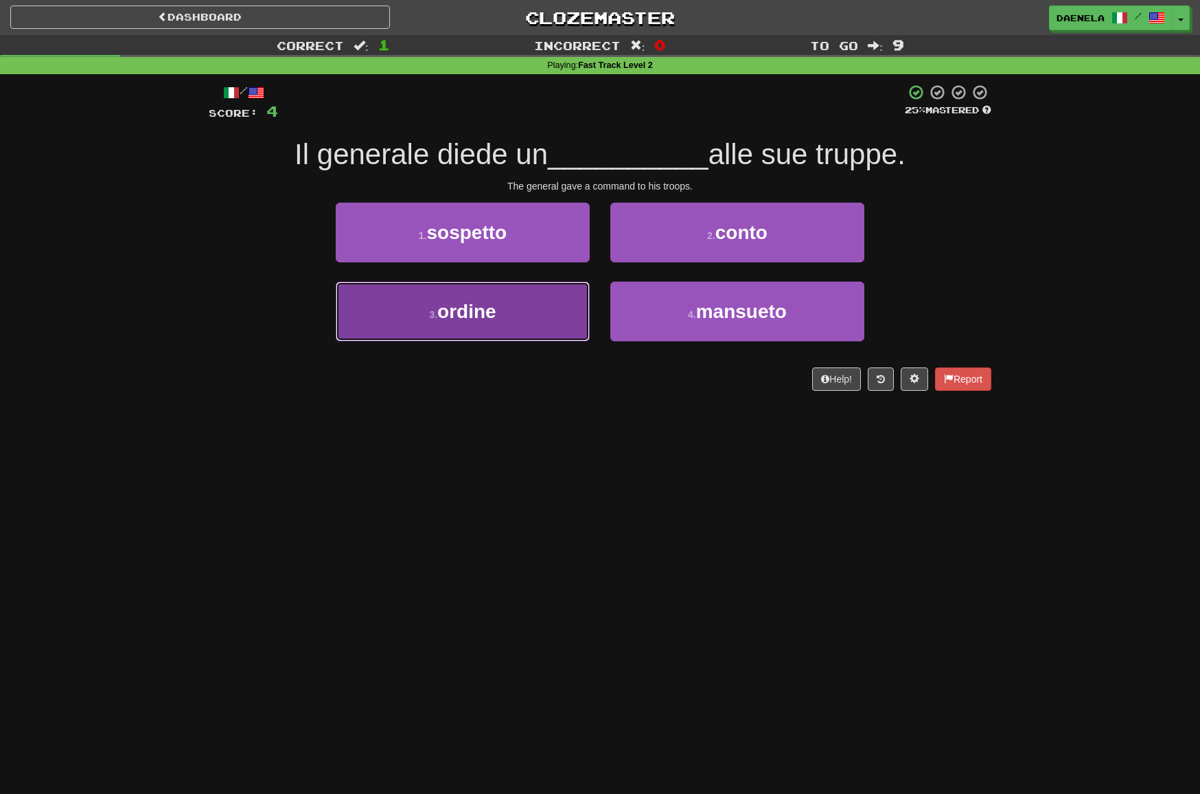
click at [465, 324] on button "3 . ordine" at bounding box center [463, 311] width 254 height 60
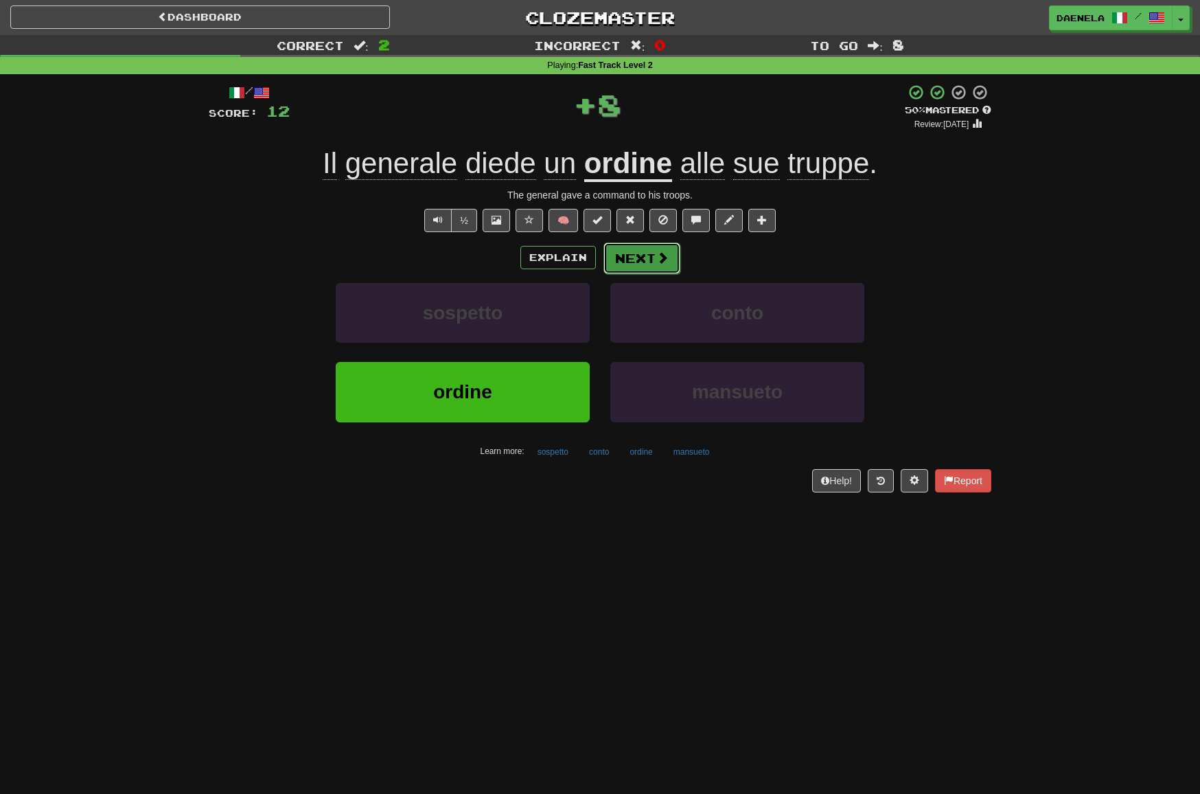
click at [642, 257] on button "Next" at bounding box center [641, 258] width 77 height 32
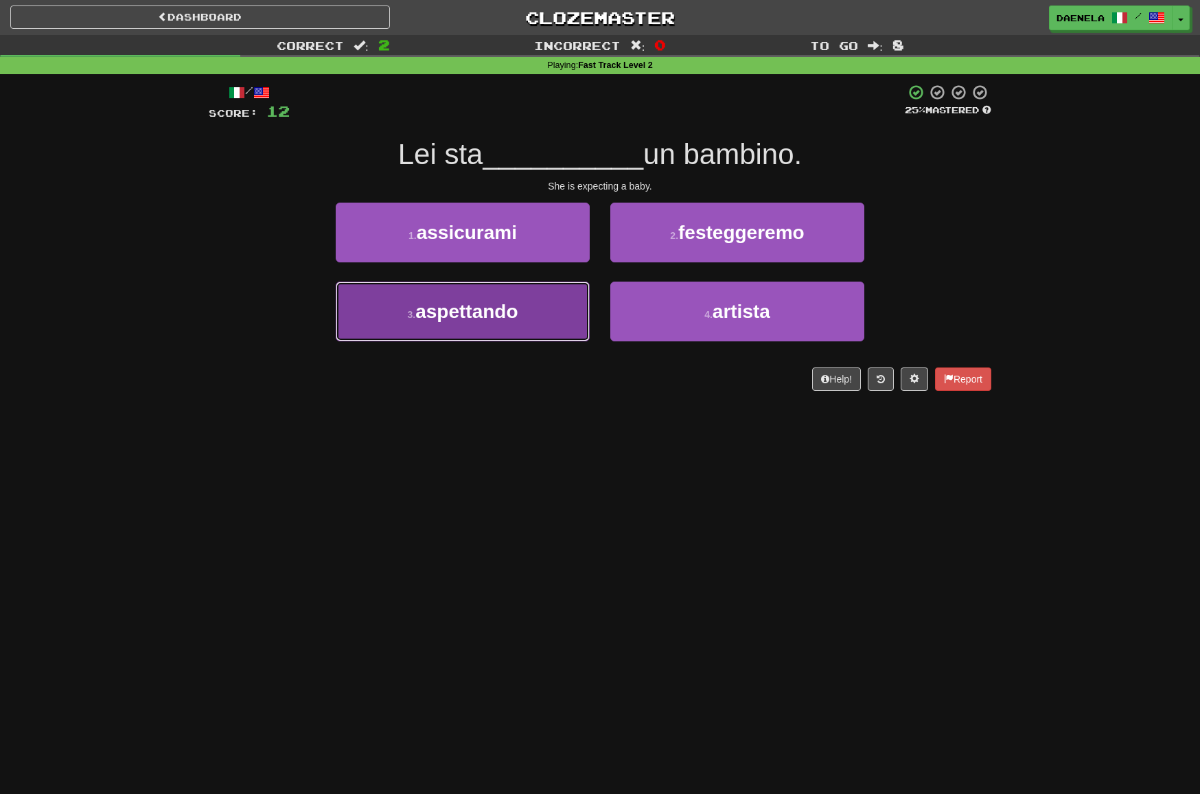
click at [405, 308] on button "3 . aspettando" at bounding box center [463, 311] width 254 height 60
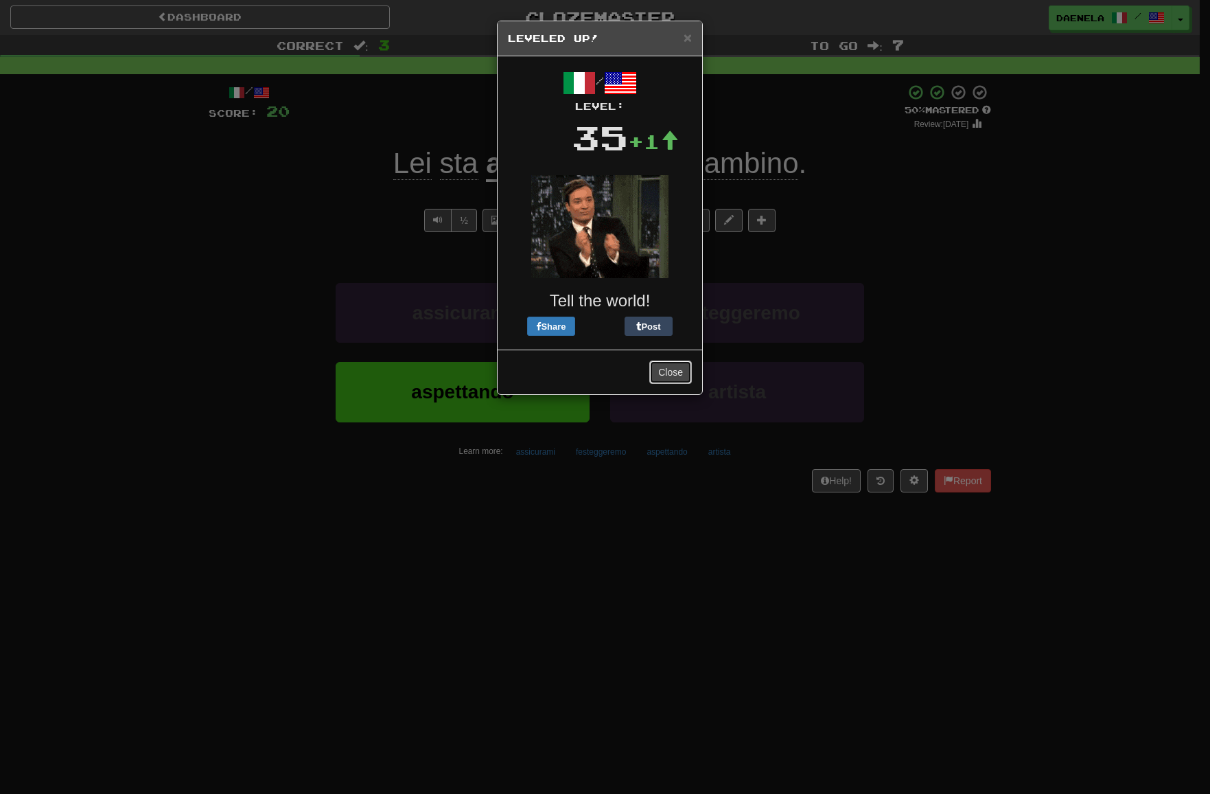
click at [682, 371] on button "Close" at bounding box center [670, 371] width 43 height 23
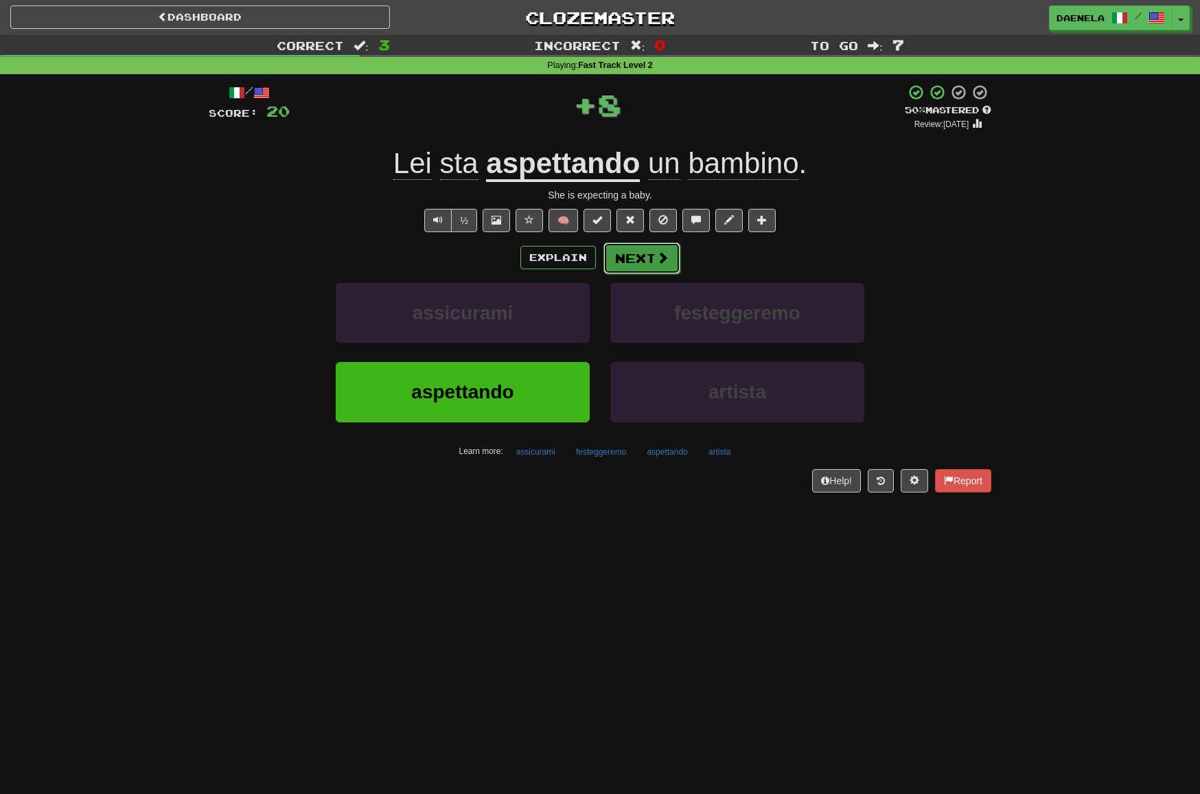
click at [660, 264] on span at bounding box center [662, 257] width 12 height 12
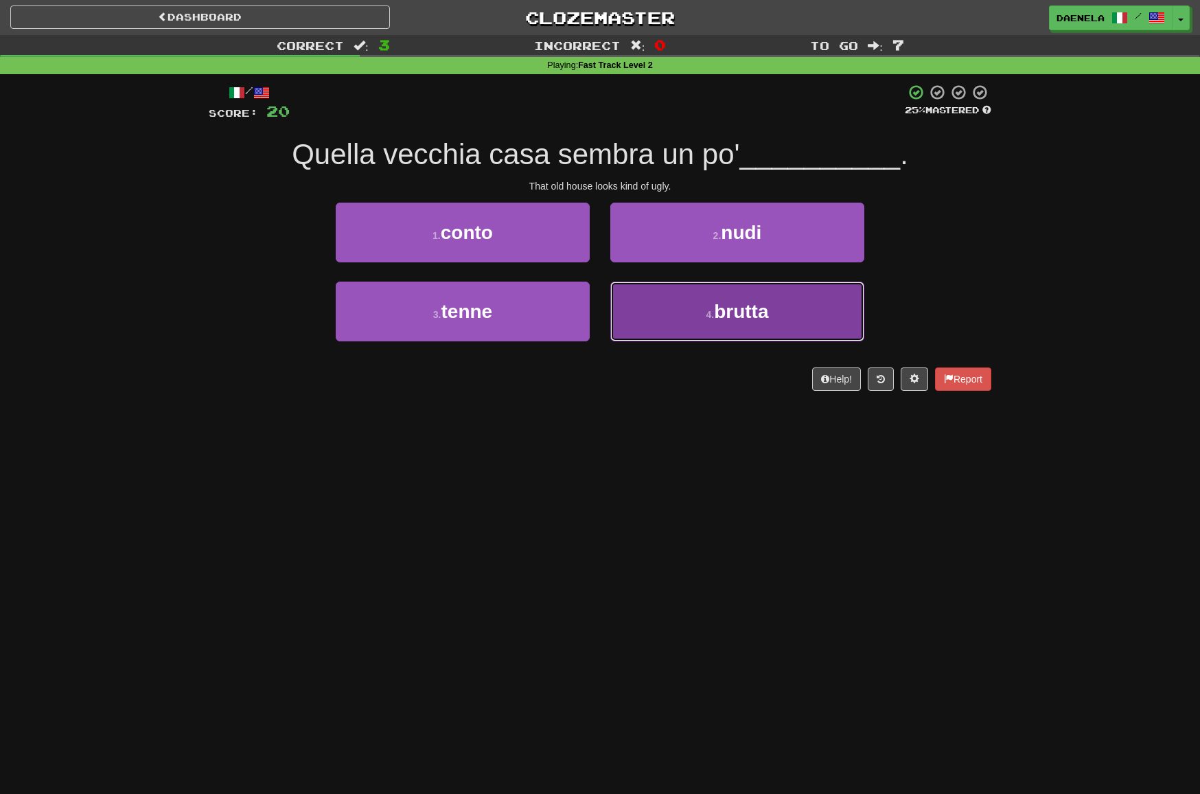
click at [740, 310] on span "brutta" at bounding box center [741, 311] width 54 height 21
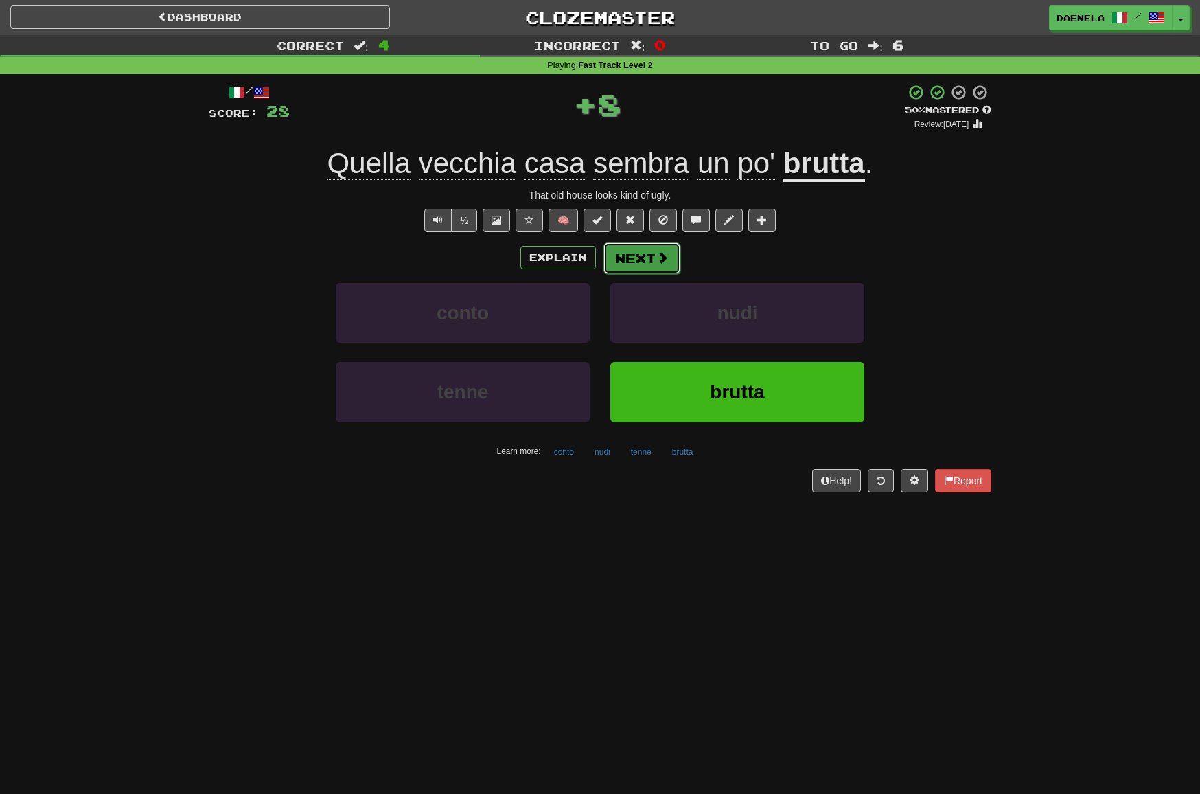
click at [652, 254] on button "Next" at bounding box center [641, 258] width 77 height 32
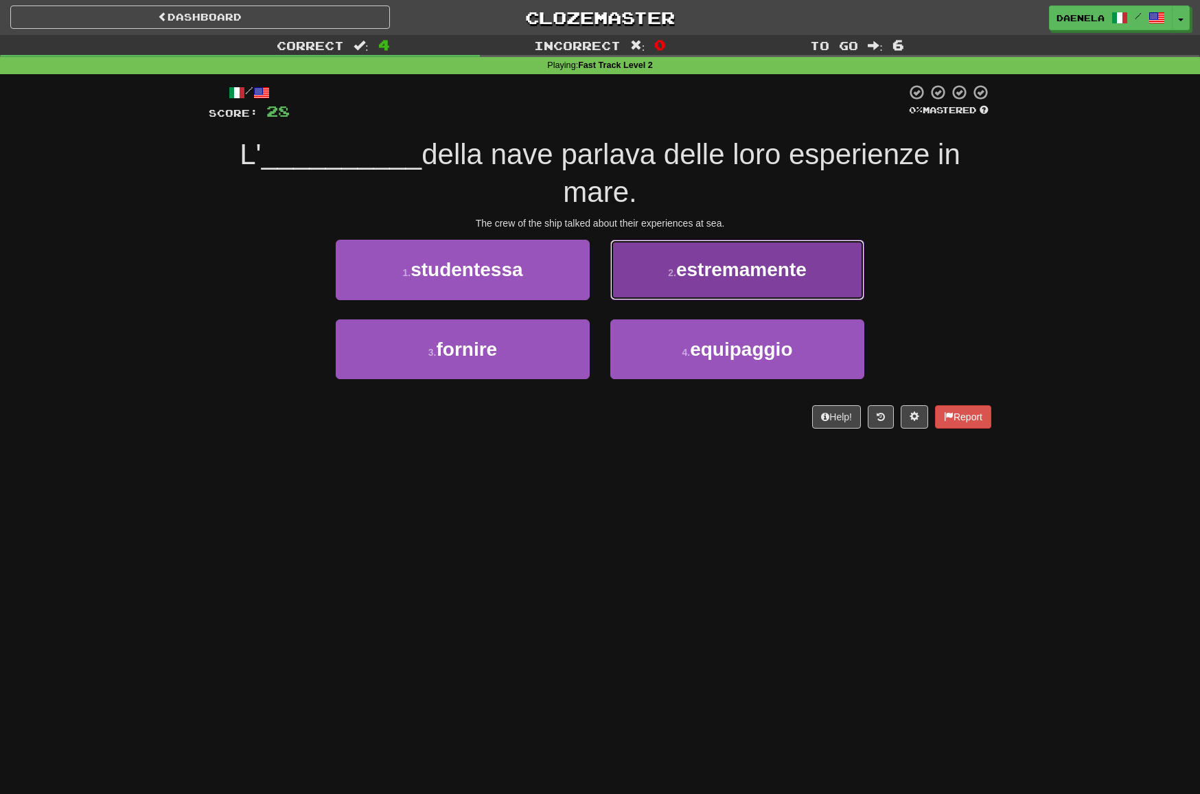
click at [691, 281] on button "2 . estremamente" at bounding box center [737, 270] width 254 height 60
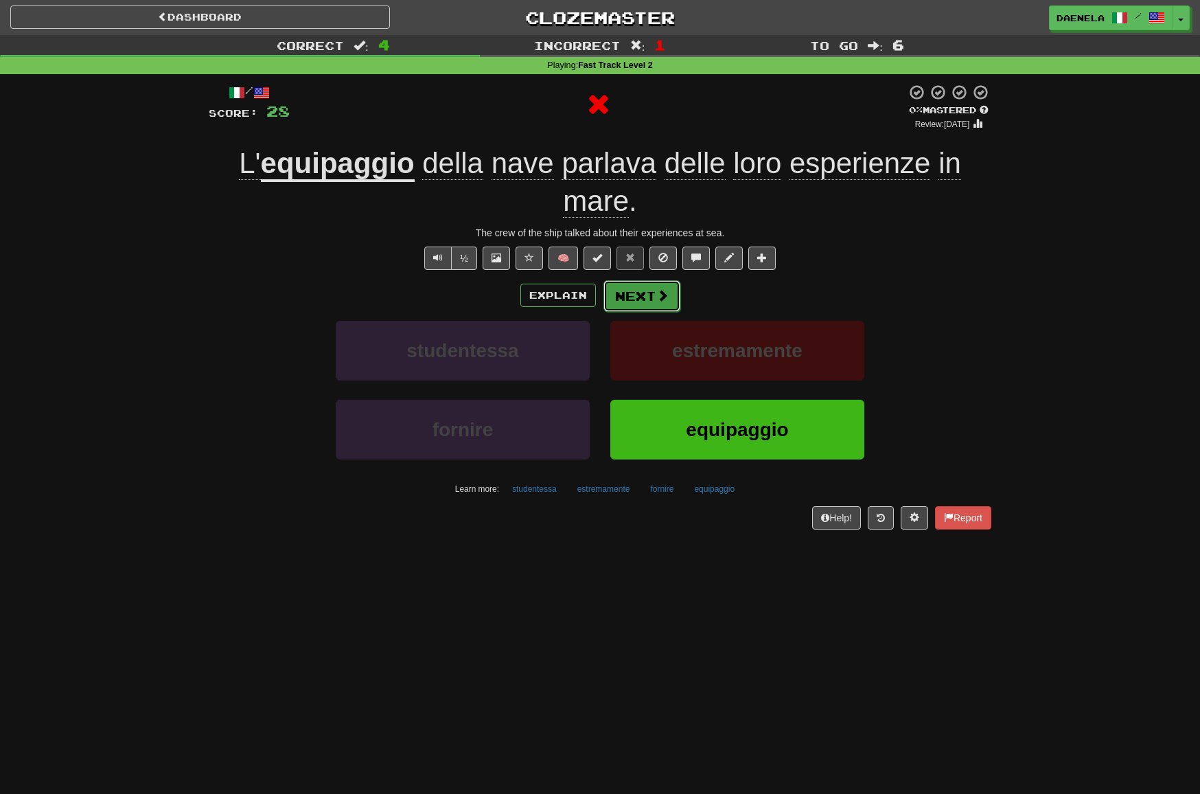
click at [649, 294] on button "Next" at bounding box center [641, 296] width 77 height 32
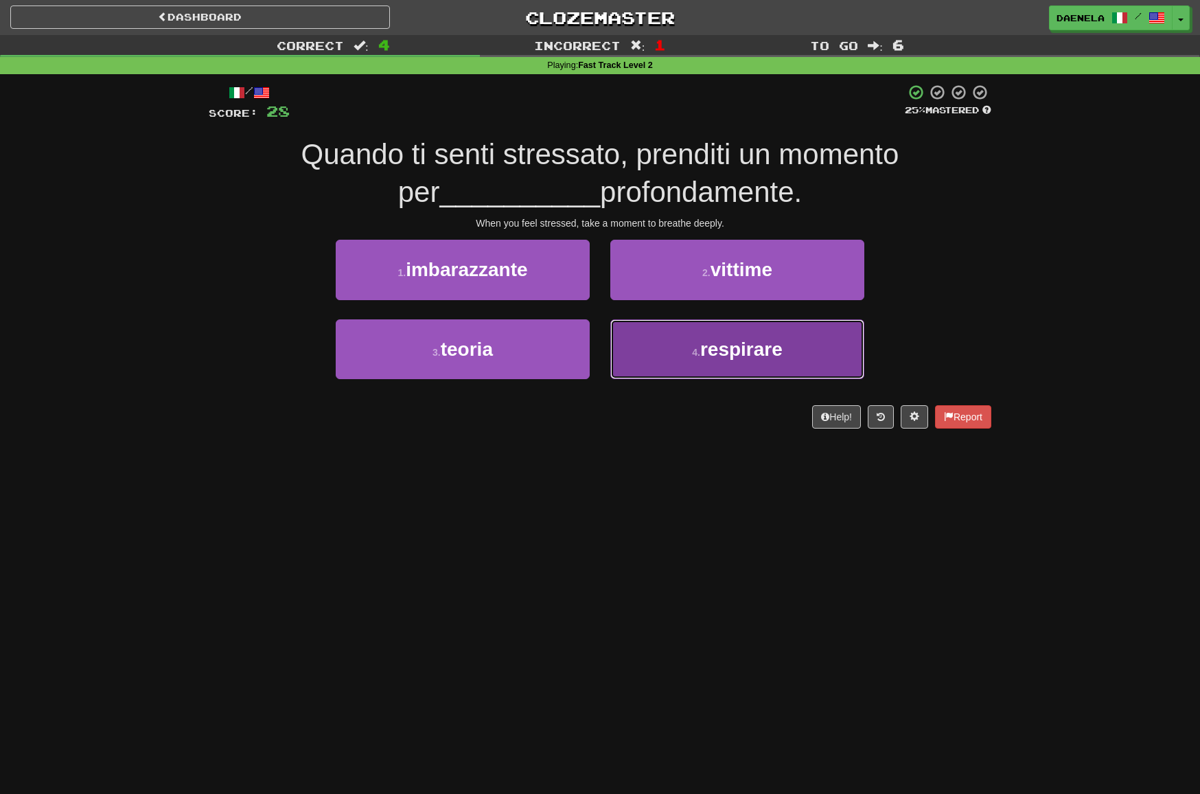
click at [690, 347] on button "4 . respirare" at bounding box center [737, 349] width 254 height 60
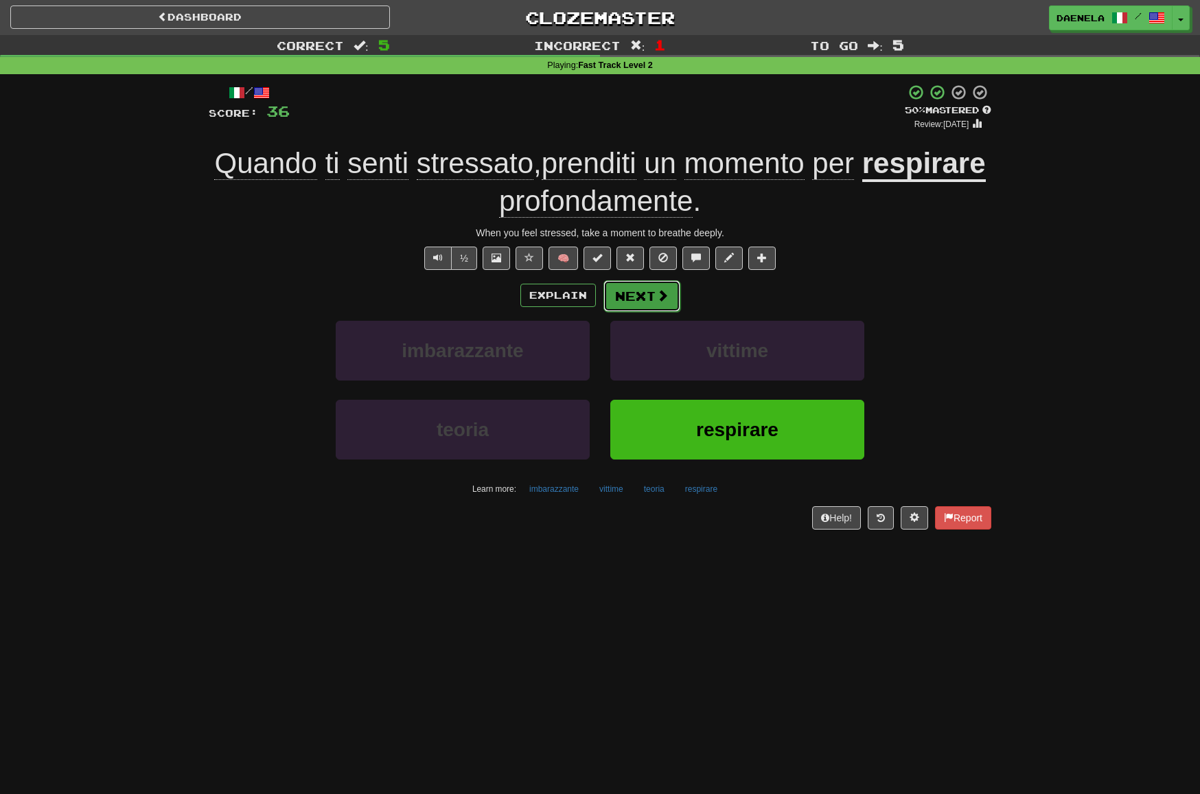
click at [637, 302] on button "Next" at bounding box center [641, 296] width 77 height 32
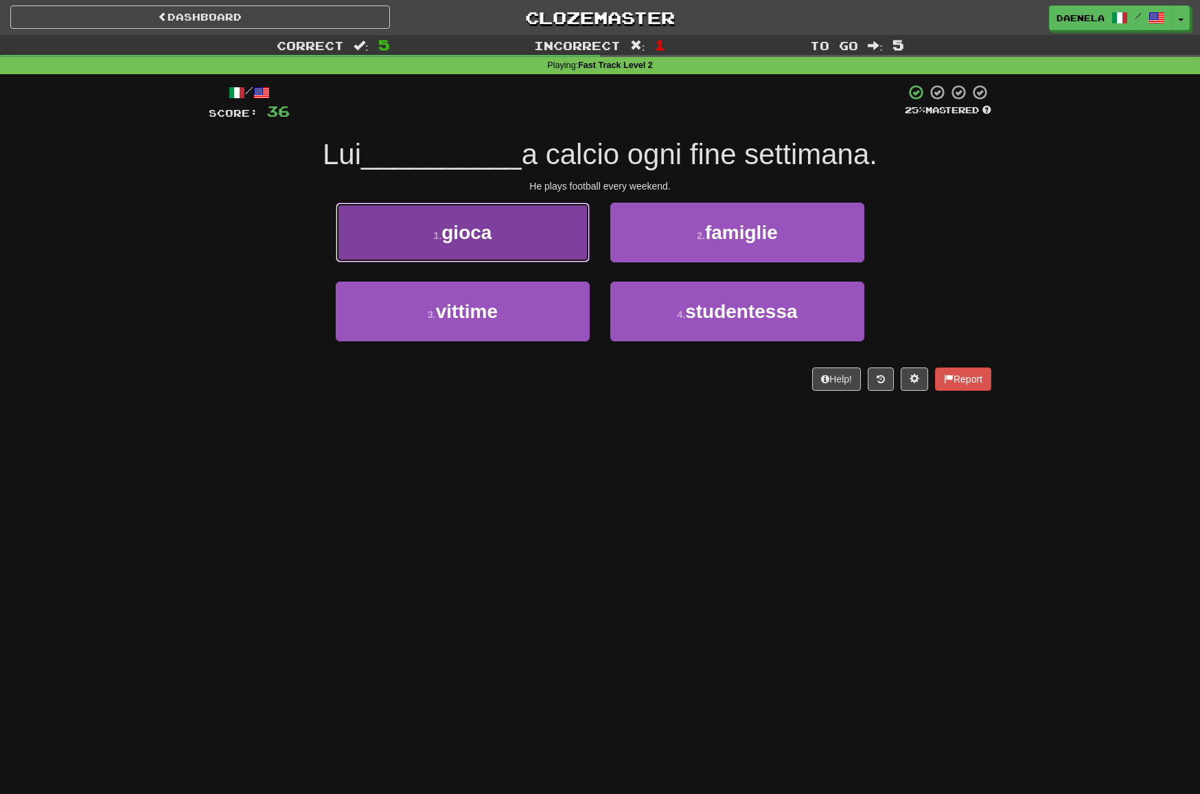
click at [425, 246] on button "1 . gioca" at bounding box center [463, 232] width 254 height 60
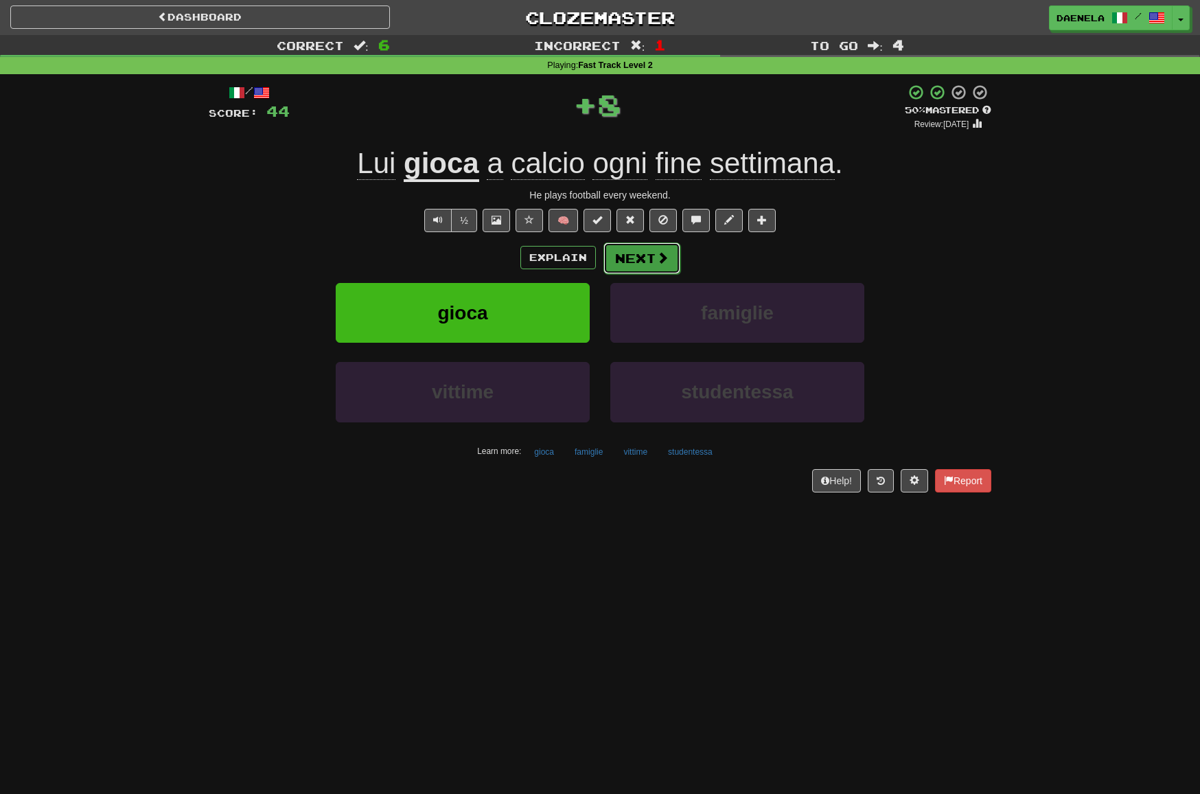
click at [642, 258] on button "Next" at bounding box center [641, 258] width 77 height 32
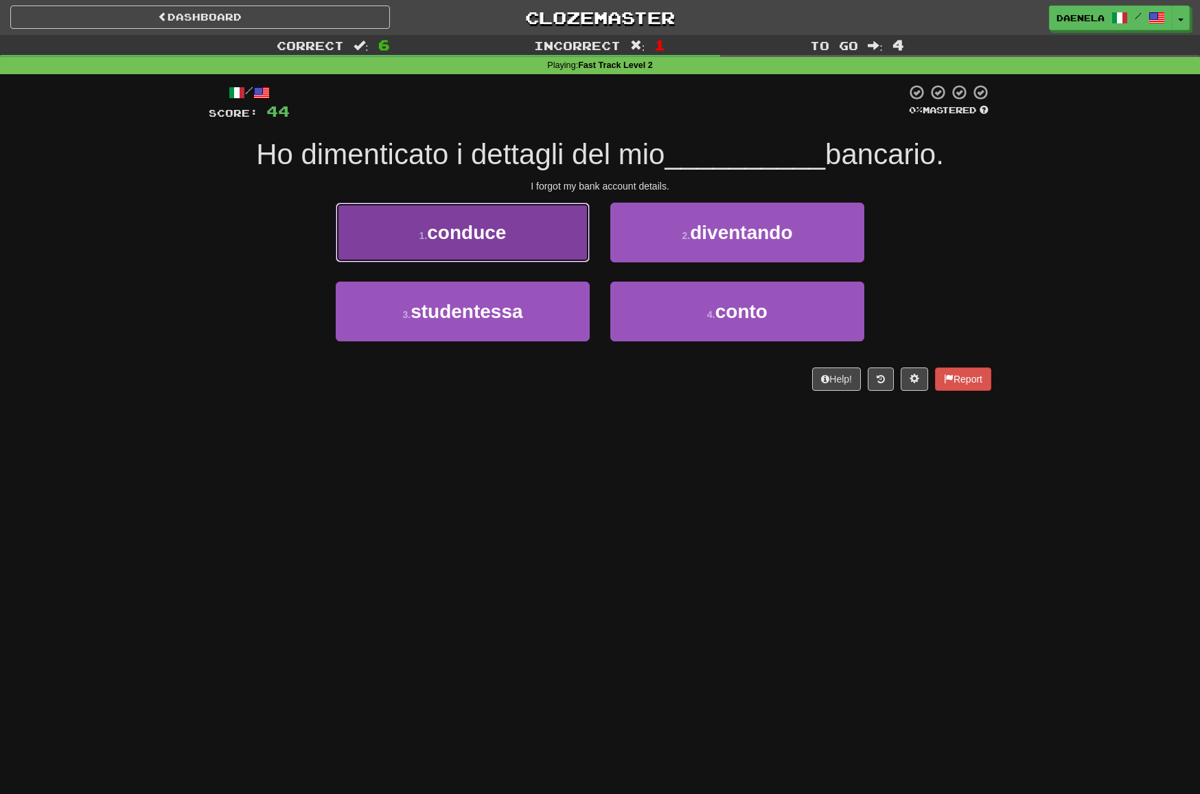
click at [424, 228] on button "1 . conduce" at bounding box center [463, 232] width 254 height 60
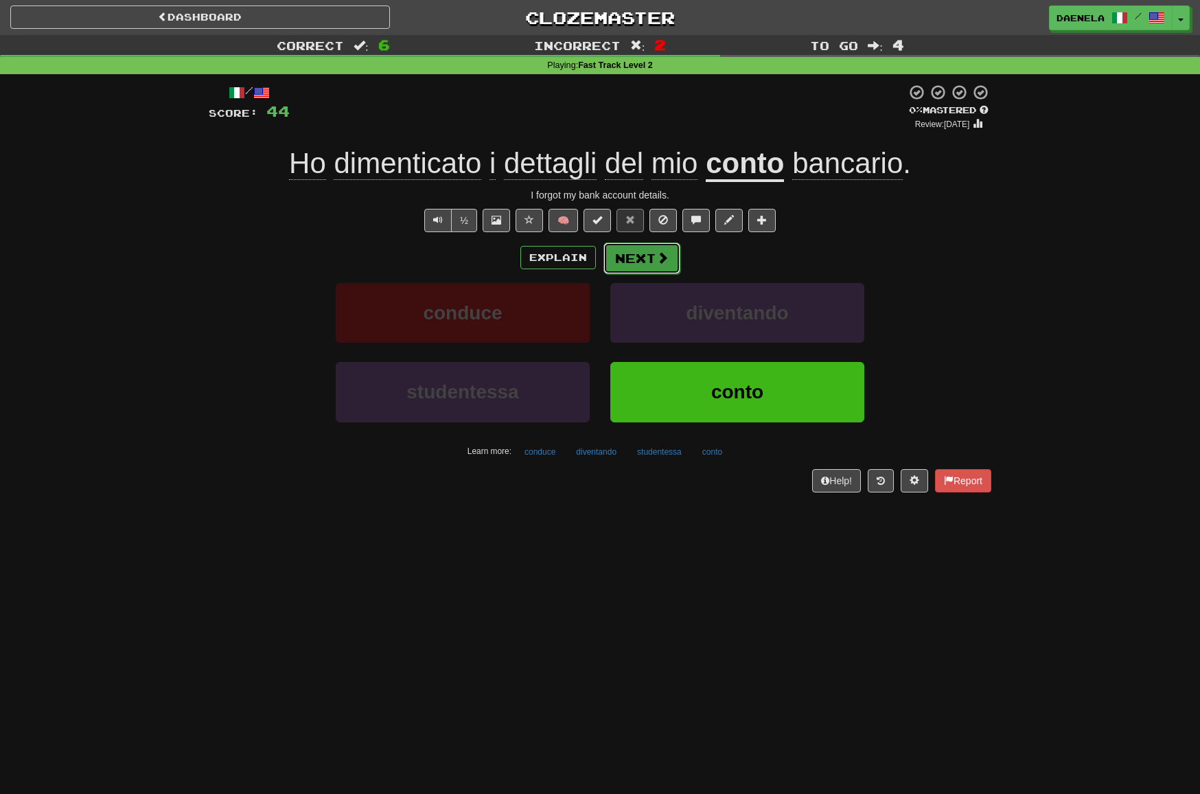
click at [668, 259] on button "Next" at bounding box center [641, 258] width 77 height 32
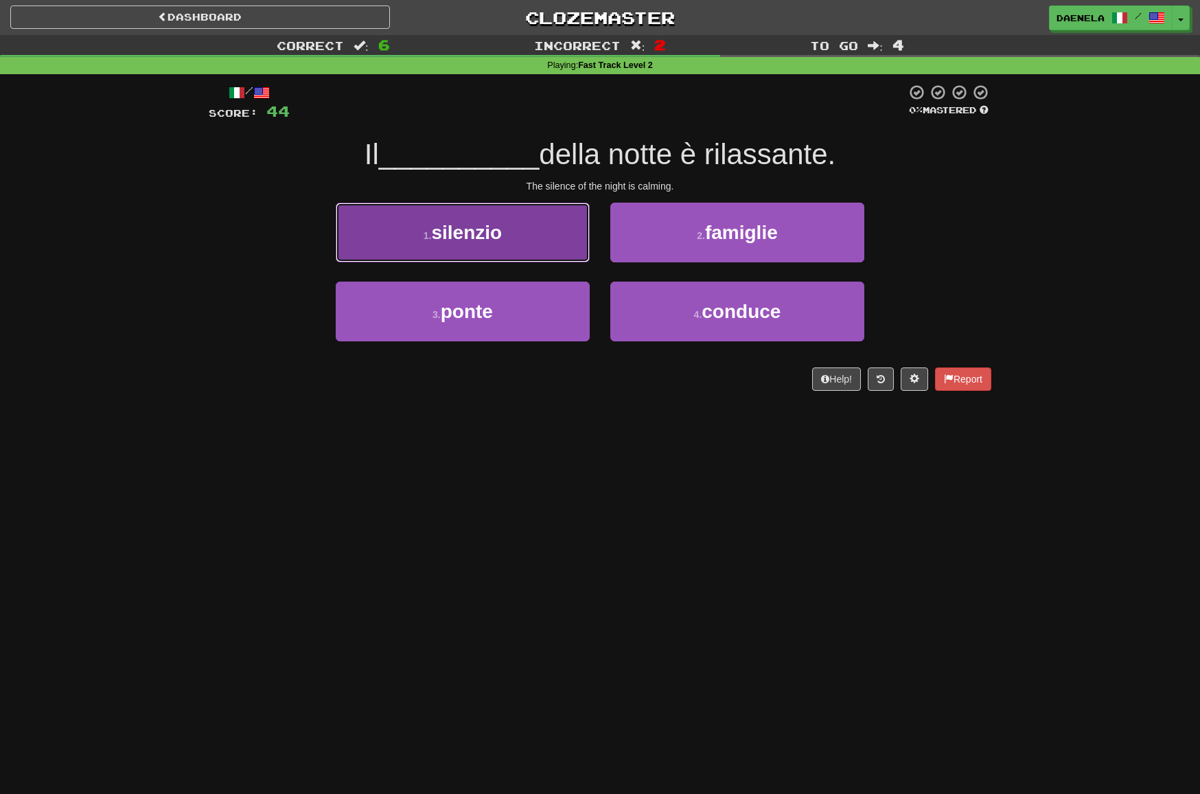
click at [415, 218] on button "1 . silenzio" at bounding box center [463, 232] width 254 height 60
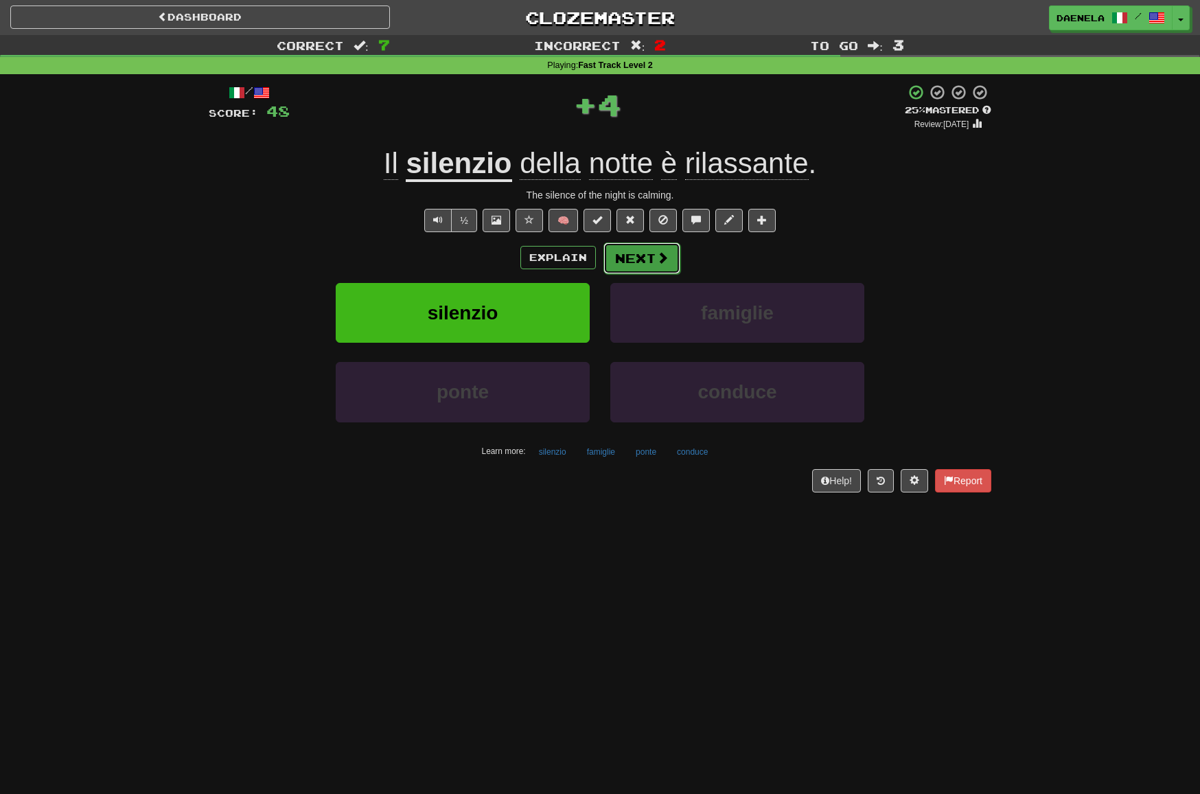
click at [659, 262] on span at bounding box center [662, 257] width 12 height 12
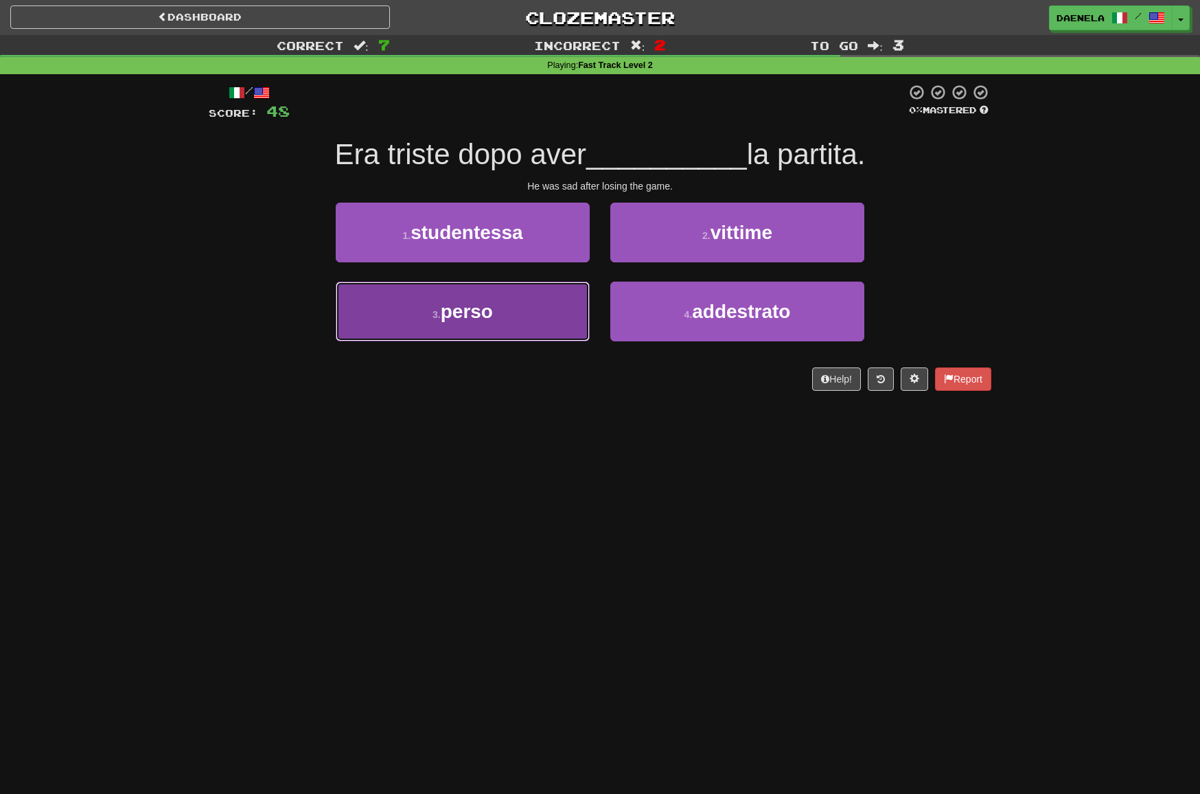
click at [443, 301] on span "perso" at bounding box center [467, 311] width 52 height 21
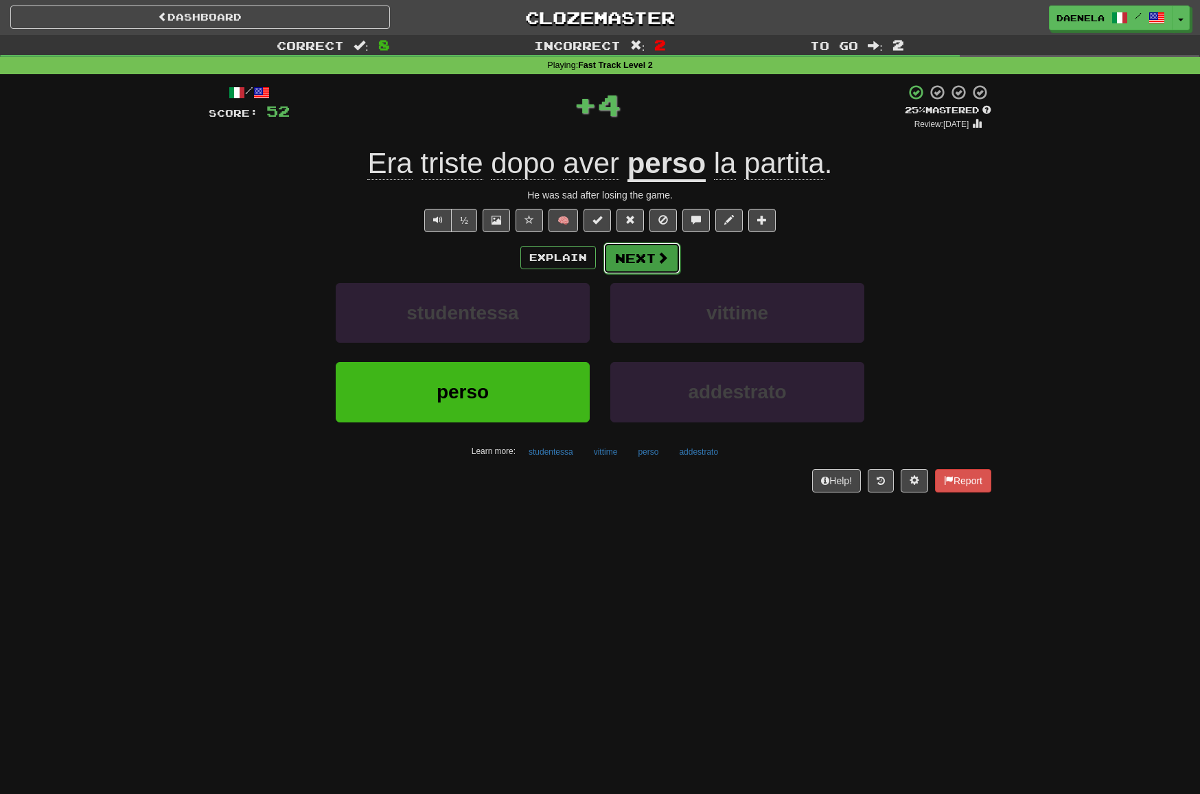
click at [651, 259] on button "Next" at bounding box center [641, 258] width 77 height 32
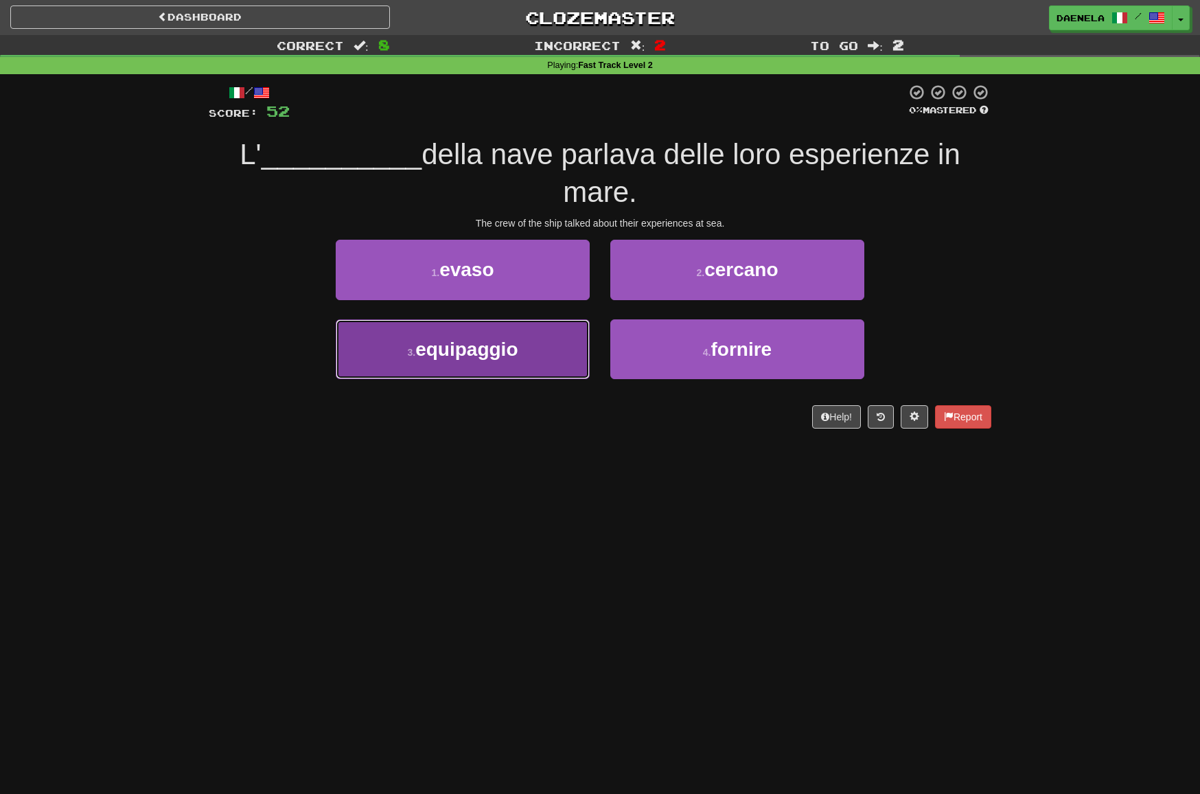
click at [506, 352] on span "equipaggio" at bounding box center [466, 348] width 102 height 21
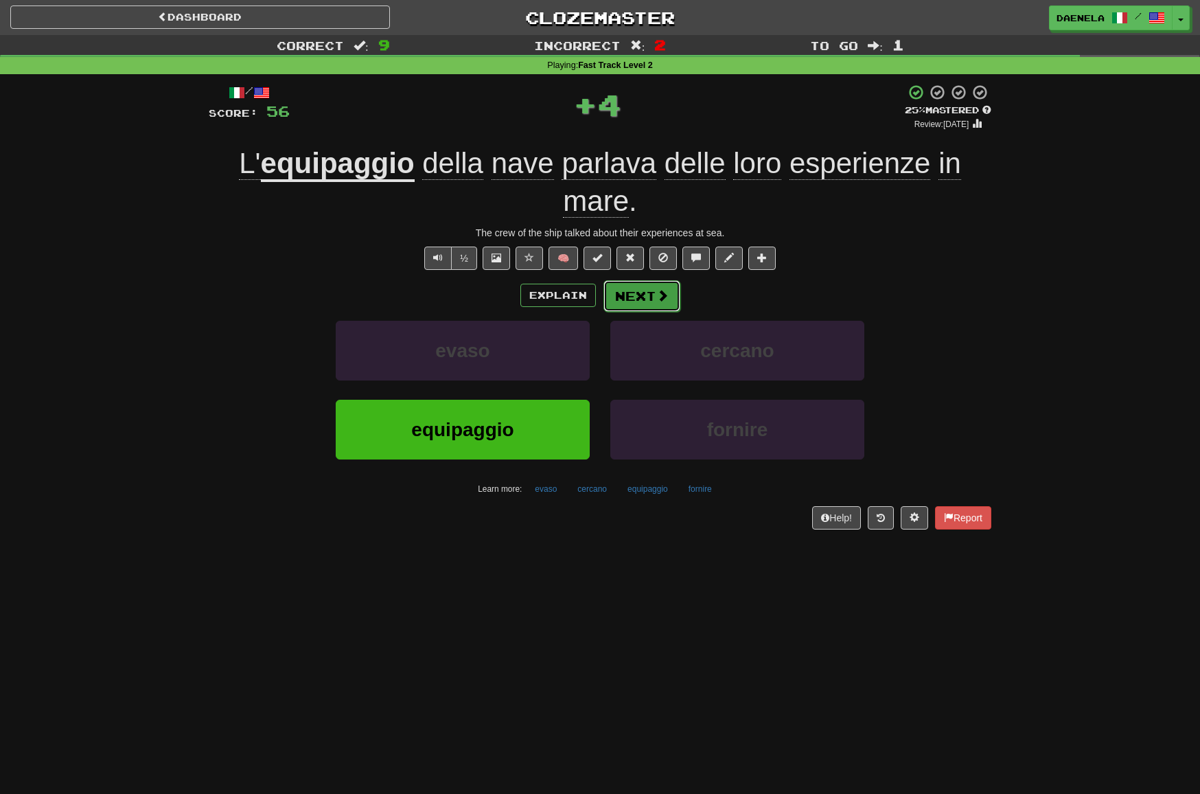
click at [646, 292] on button "Next" at bounding box center [641, 296] width 77 height 32
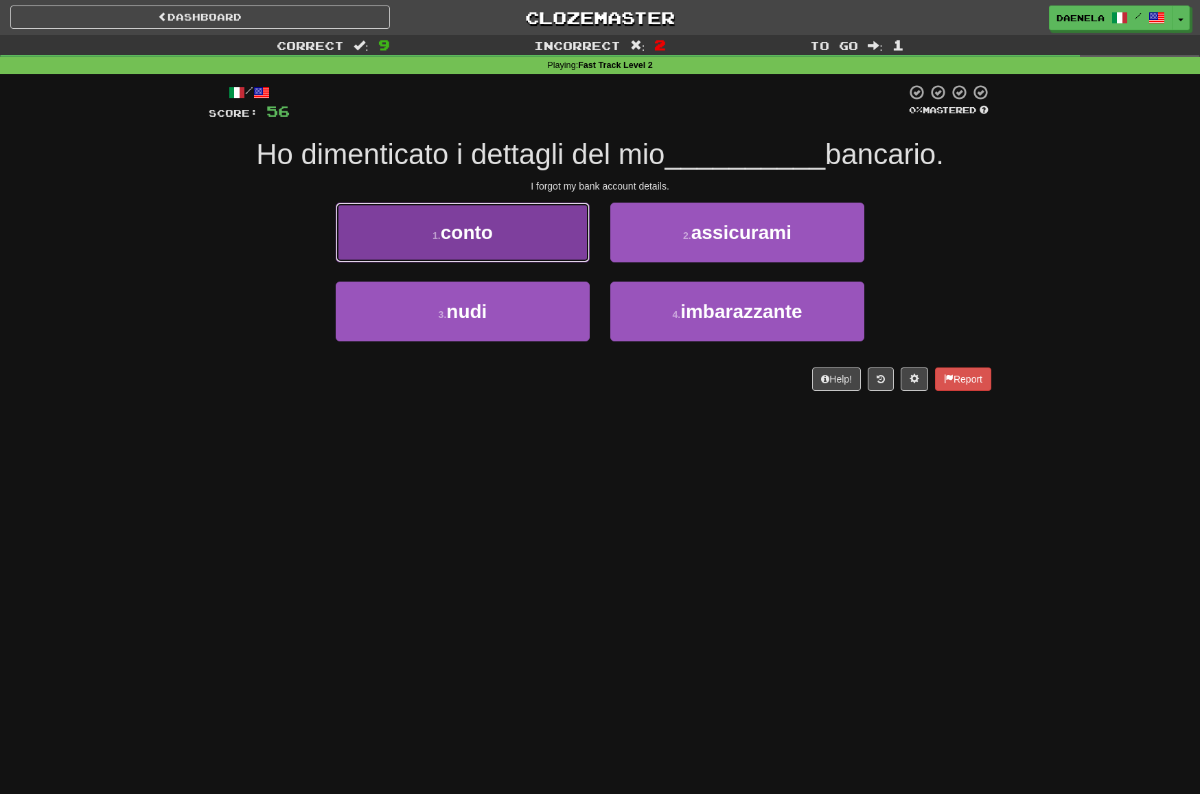
click at [518, 227] on button "1 . conto" at bounding box center [463, 232] width 254 height 60
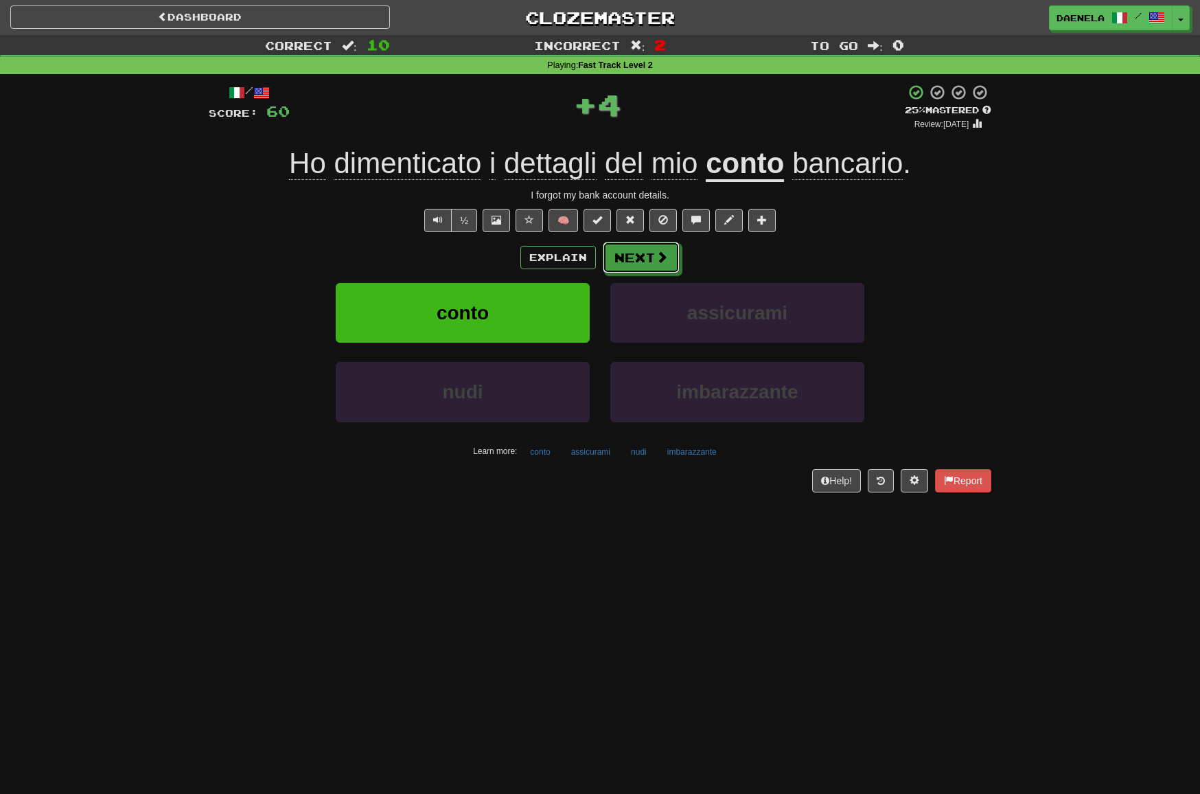
click at [677, 248] on button "Next" at bounding box center [641, 258] width 77 height 32
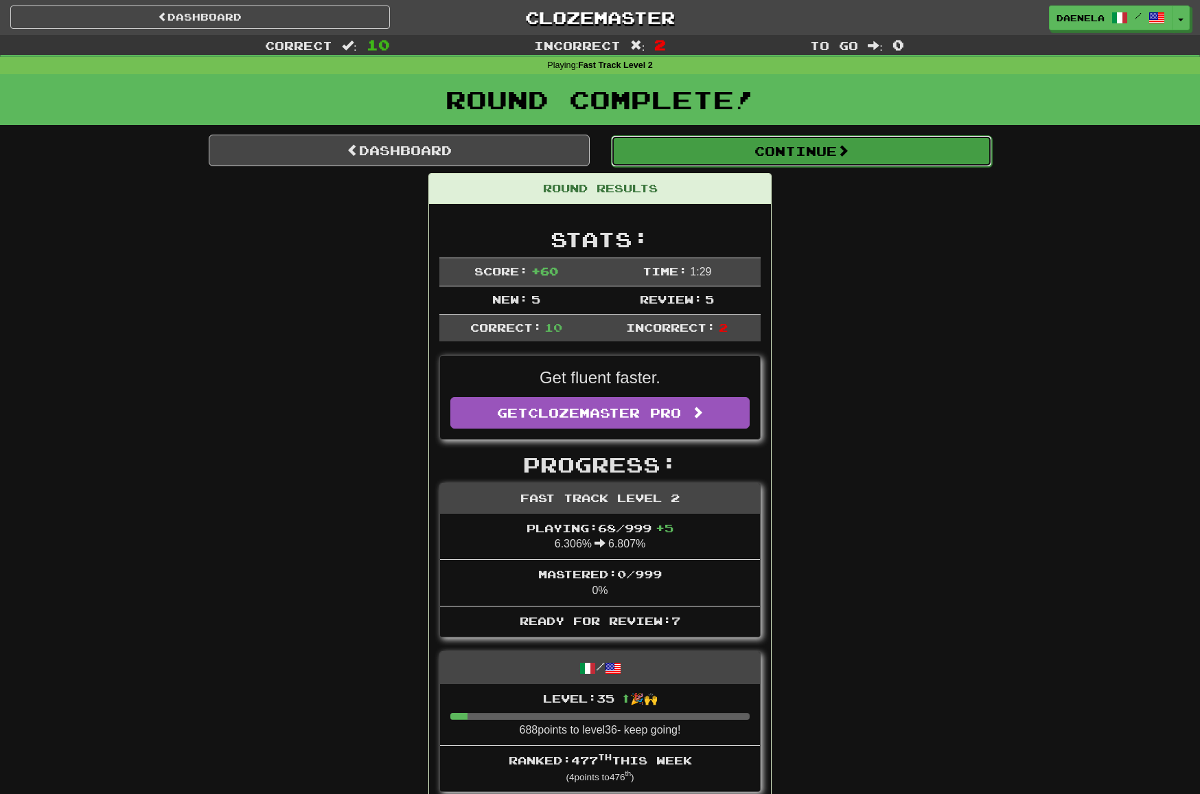
click at [675, 164] on button "Continue" at bounding box center [801, 151] width 381 height 32
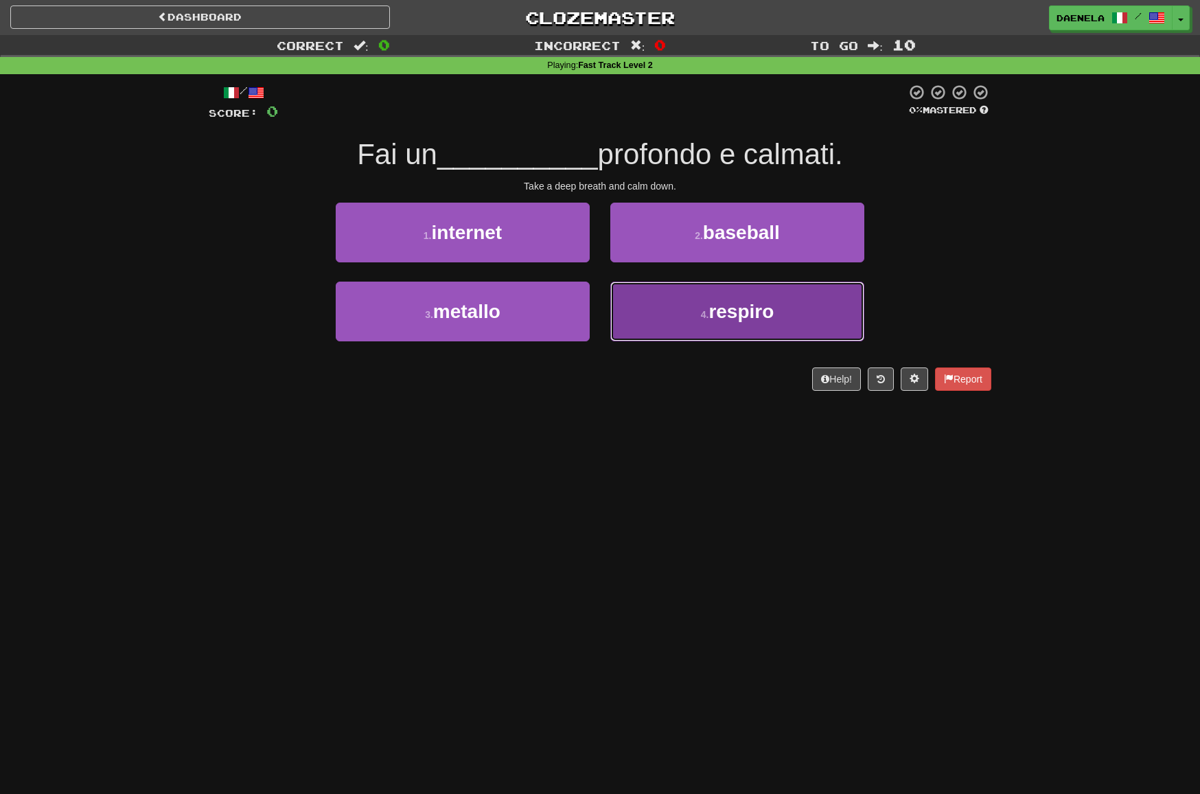
click at [708, 320] on button "4 . respiro" at bounding box center [737, 311] width 254 height 60
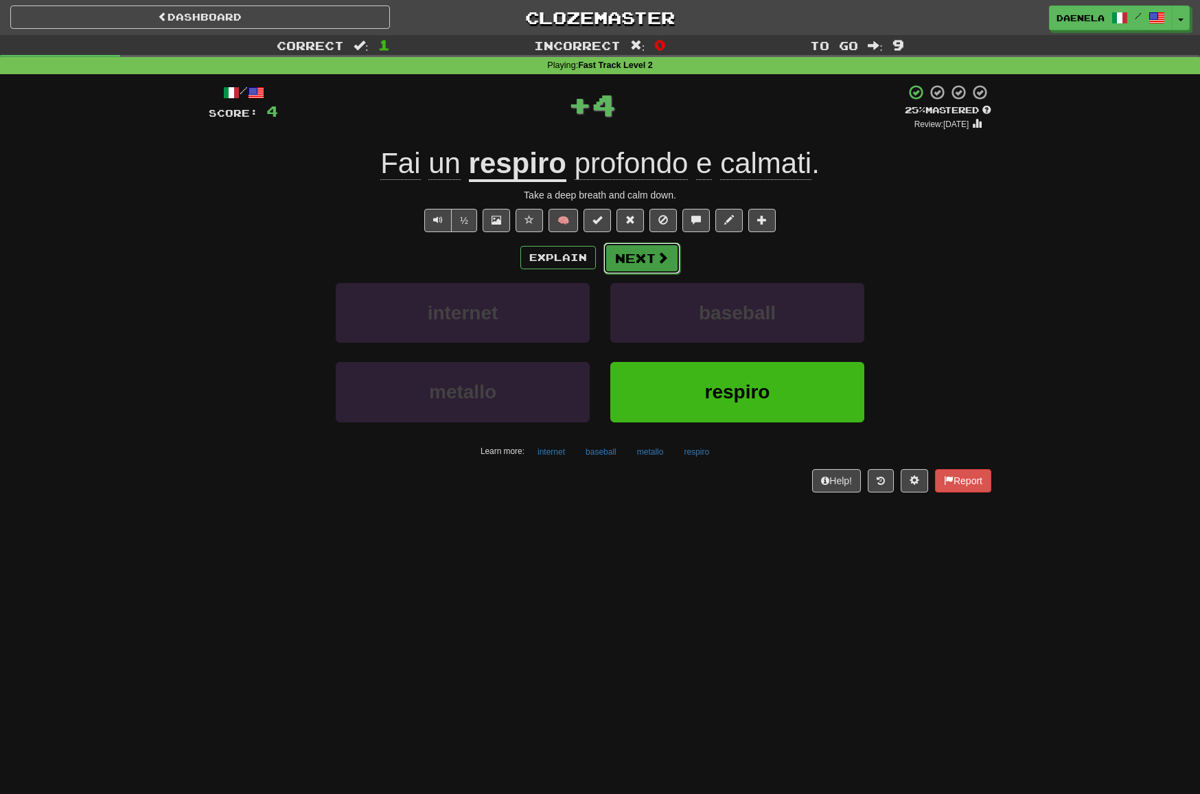
click at [649, 259] on button "Next" at bounding box center [641, 258] width 77 height 32
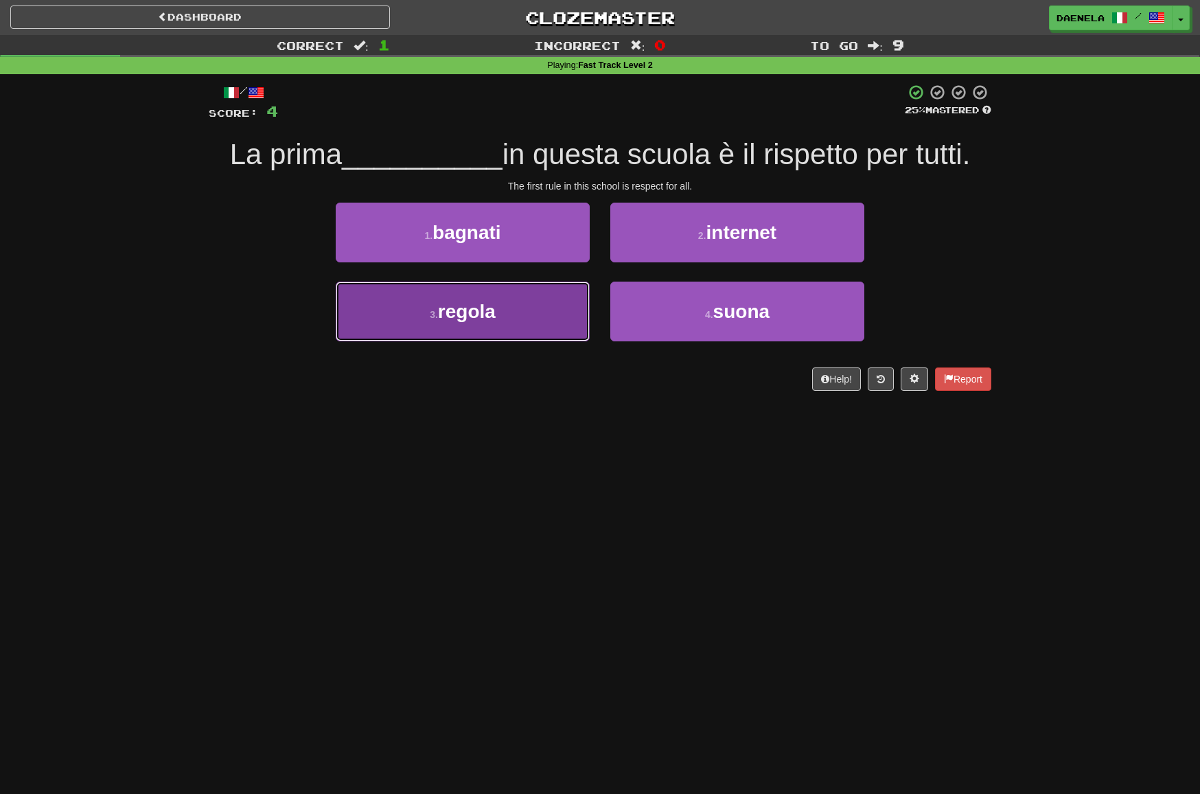
click at [508, 315] on button "3 . regola" at bounding box center [463, 311] width 254 height 60
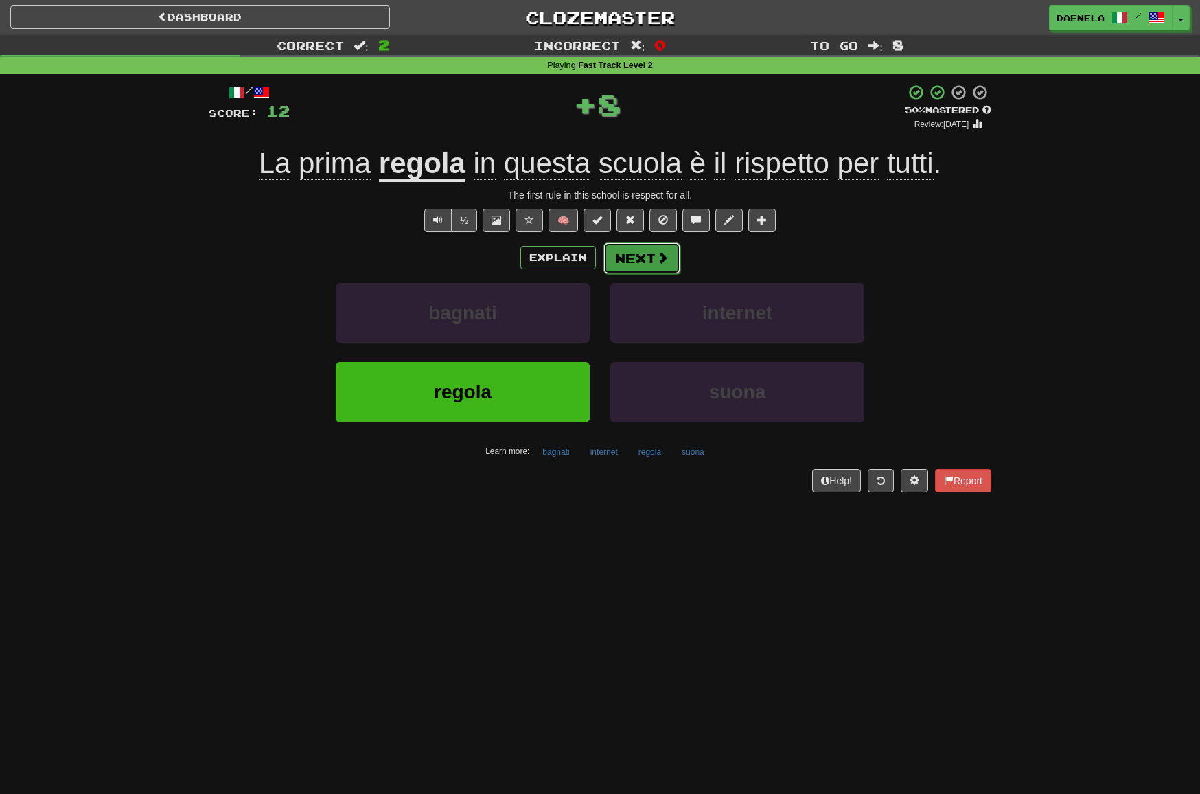
click at [629, 256] on button "Next" at bounding box center [641, 258] width 77 height 32
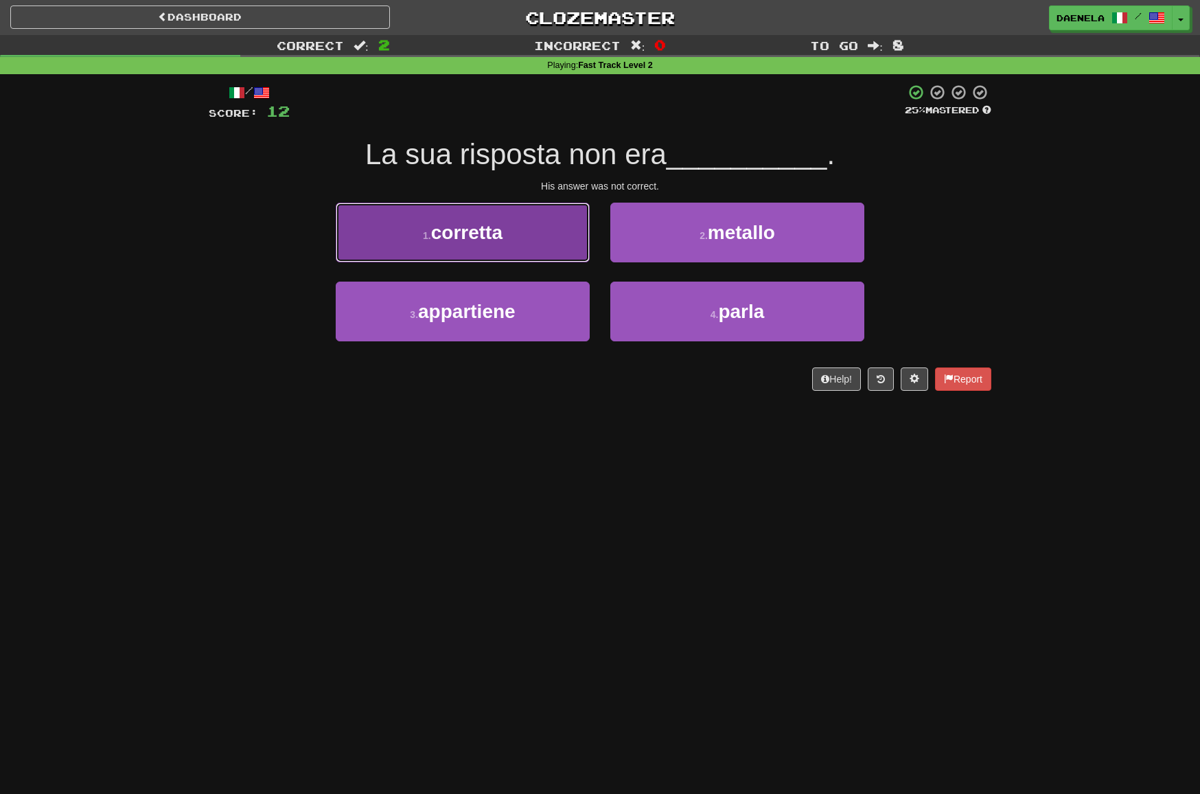
click at [413, 233] on button "1 . corretta" at bounding box center [463, 232] width 254 height 60
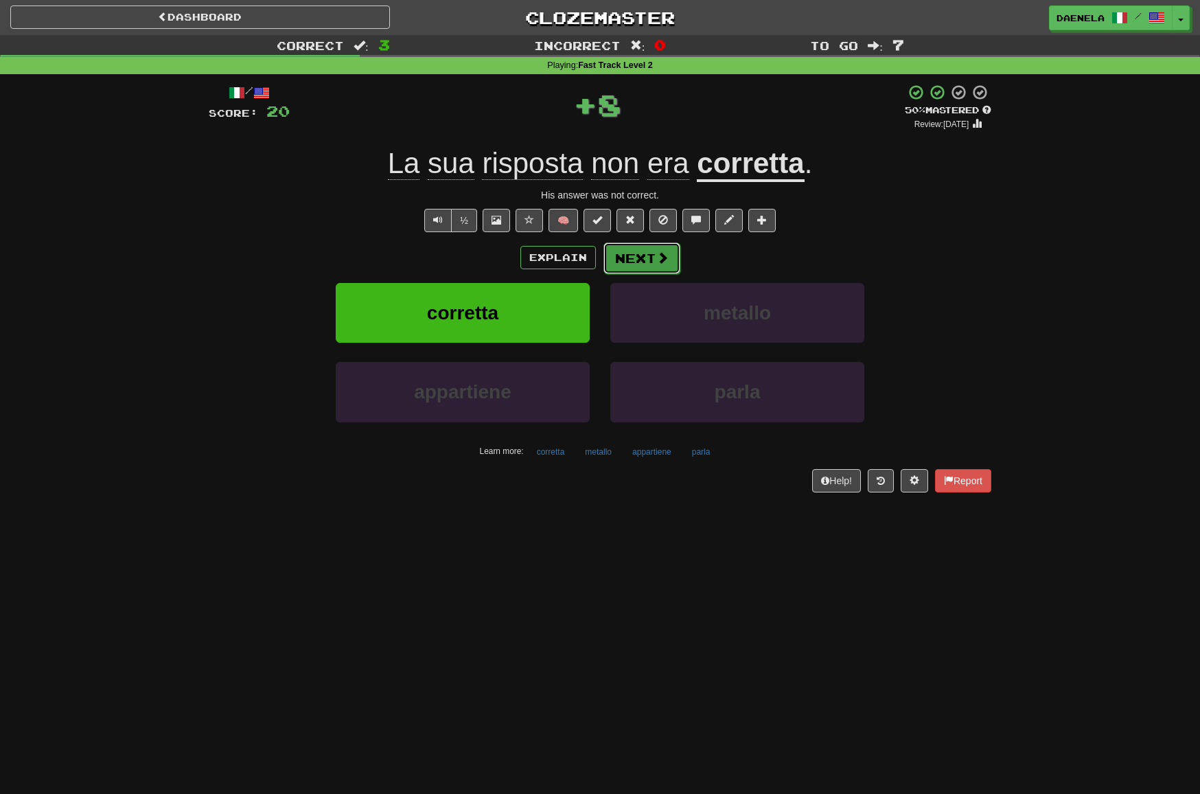
click at [667, 253] on span at bounding box center [662, 257] width 12 height 12
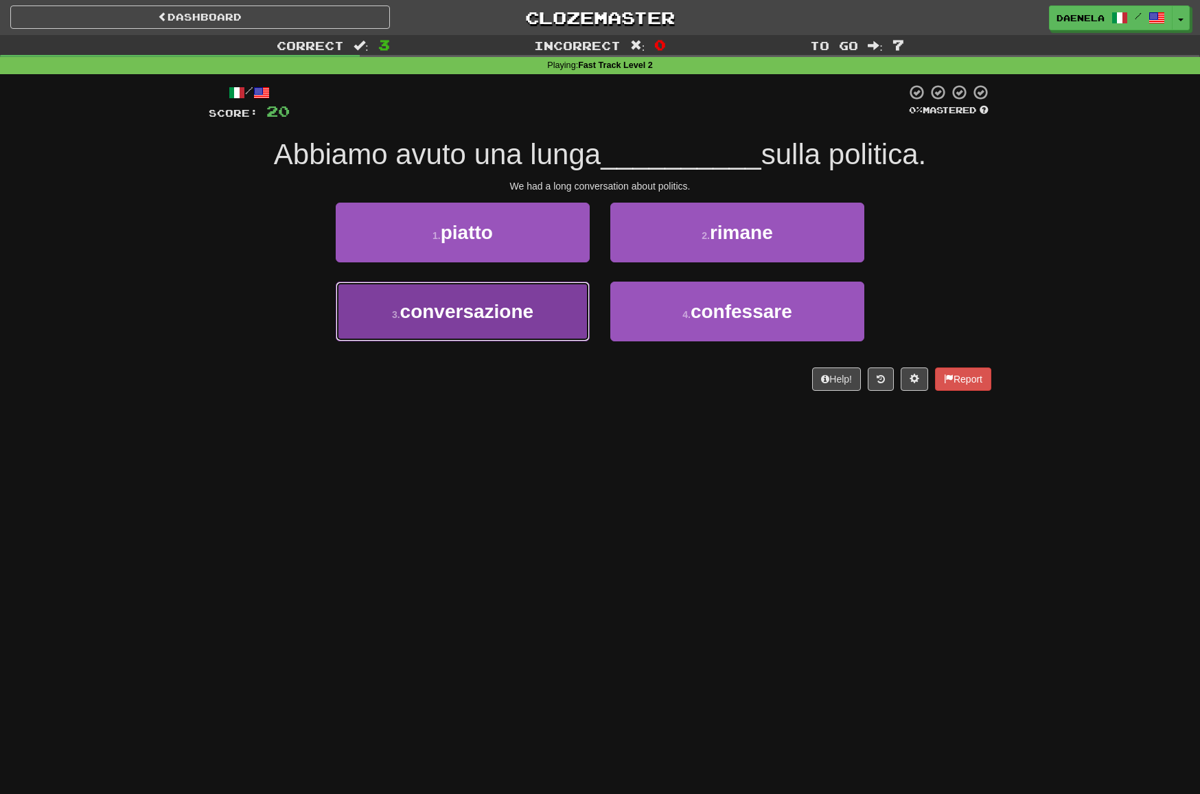
click at [491, 336] on button "3 . conversazione" at bounding box center [463, 311] width 254 height 60
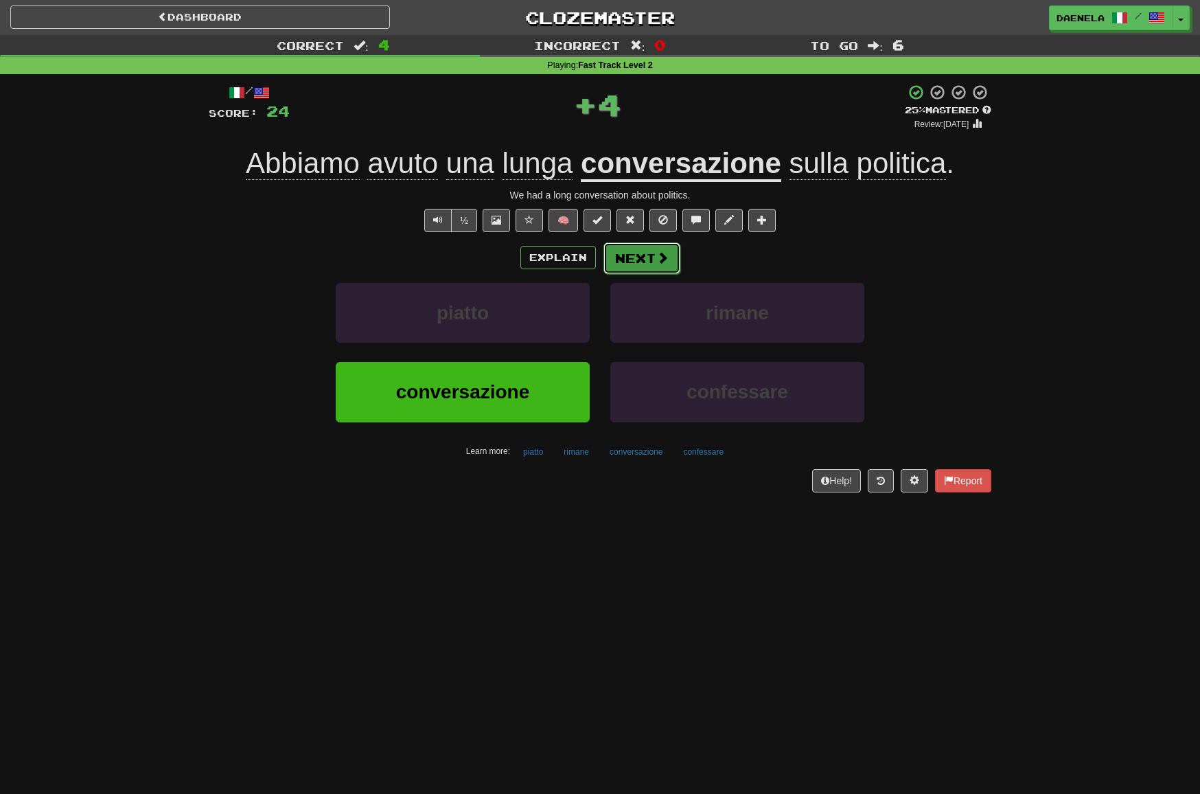
click at [670, 260] on button "Next" at bounding box center [641, 258] width 77 height 32
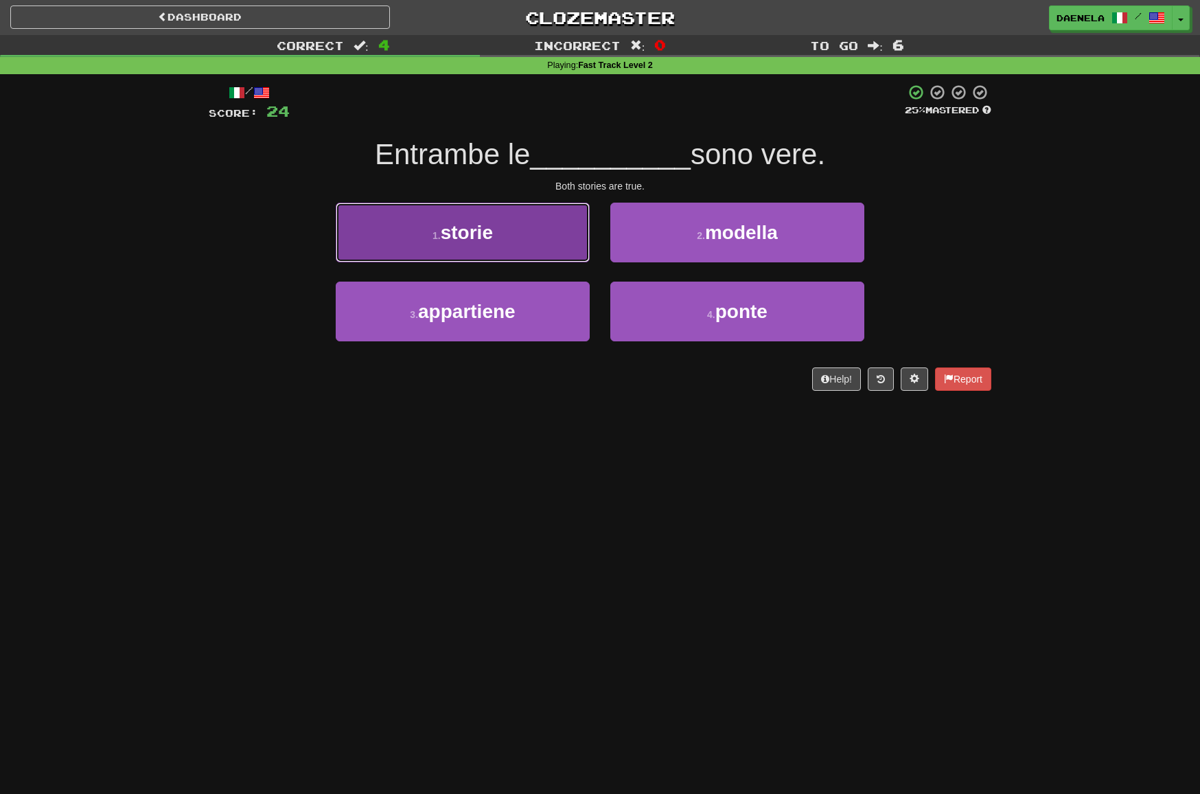
click at [409, 231] on button "1 . storie" at bounding box center [463, 232] width 254 height 60
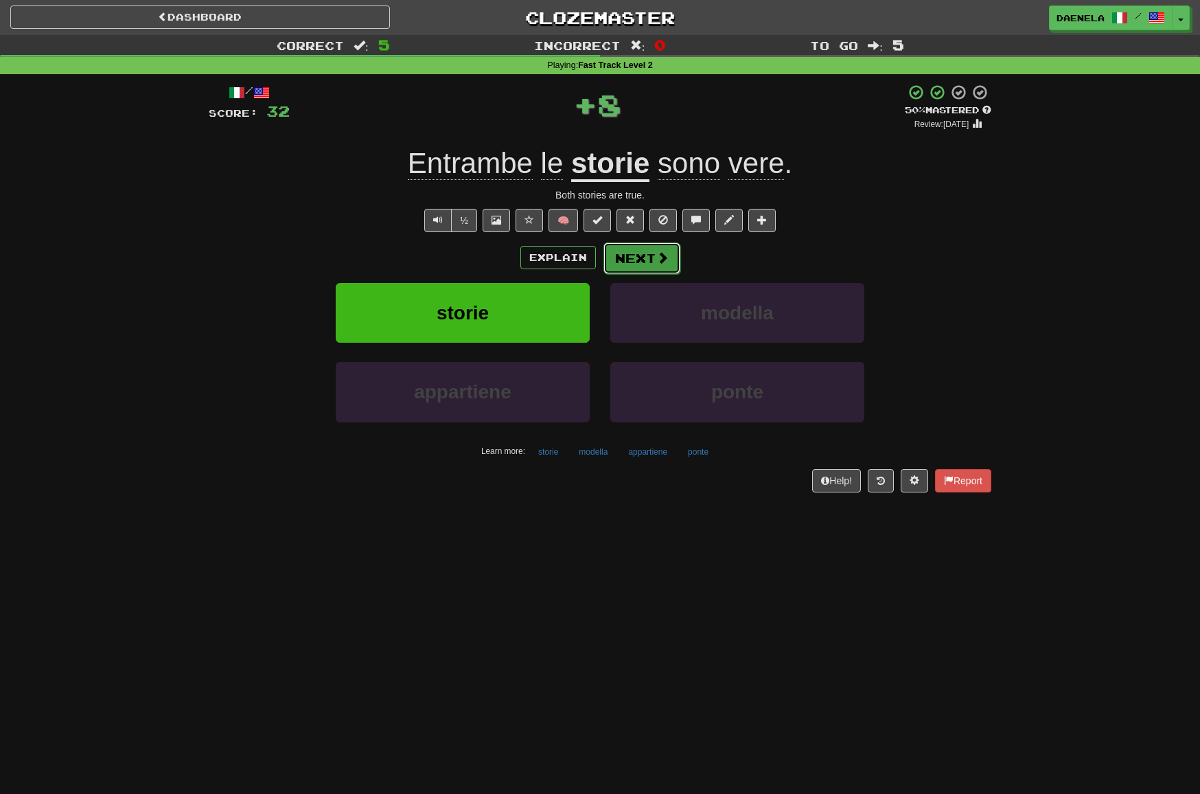
click at [661, 255] on span at bounding box center [662, 257] width 12 height 12
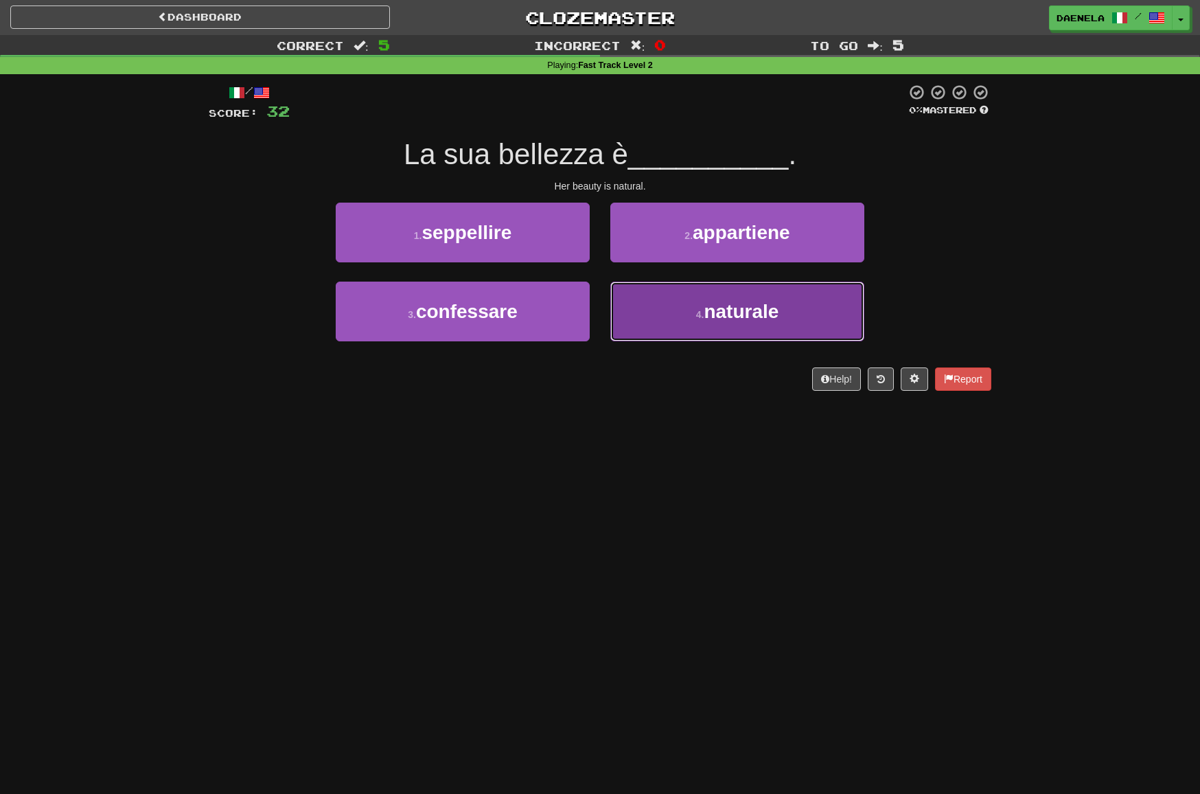
click at [697, 317] on small "4 ." at bounding box center [700, 314] width 8 height 11
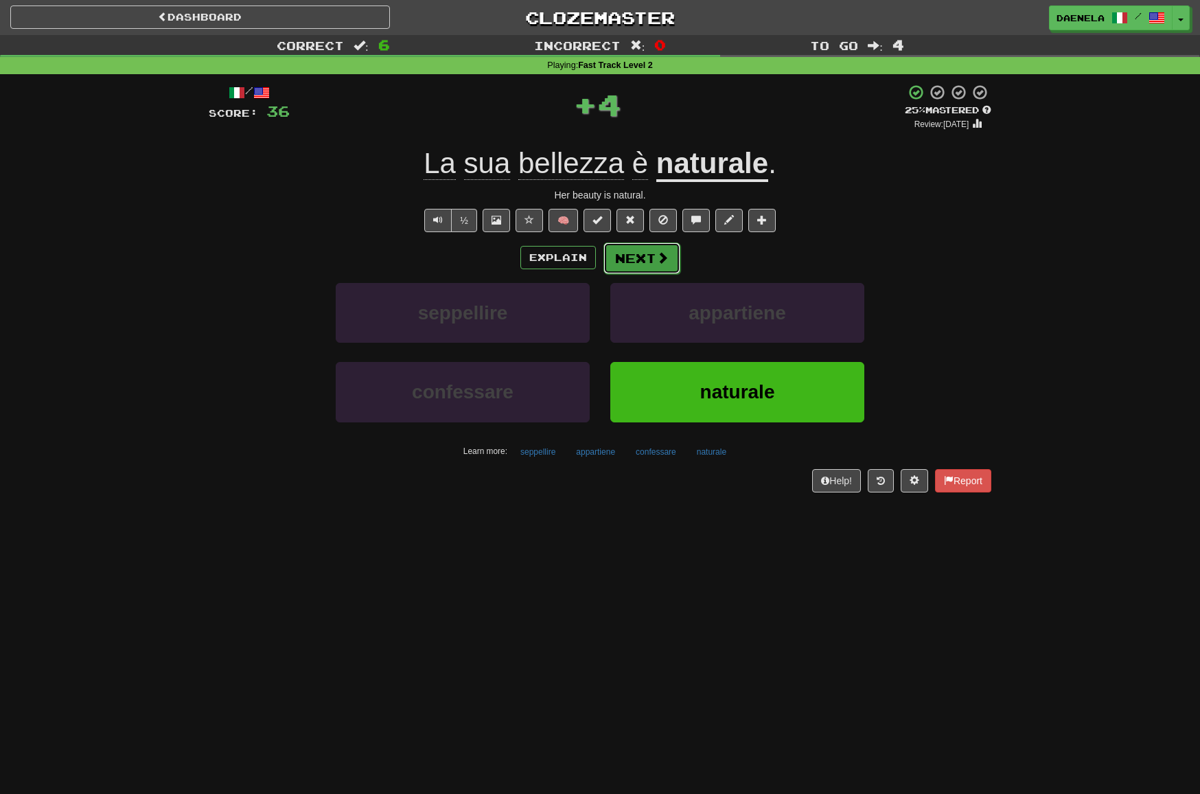
click at [649, 259] on button "Next" at bounding box center [641, 258] width 77 height 32
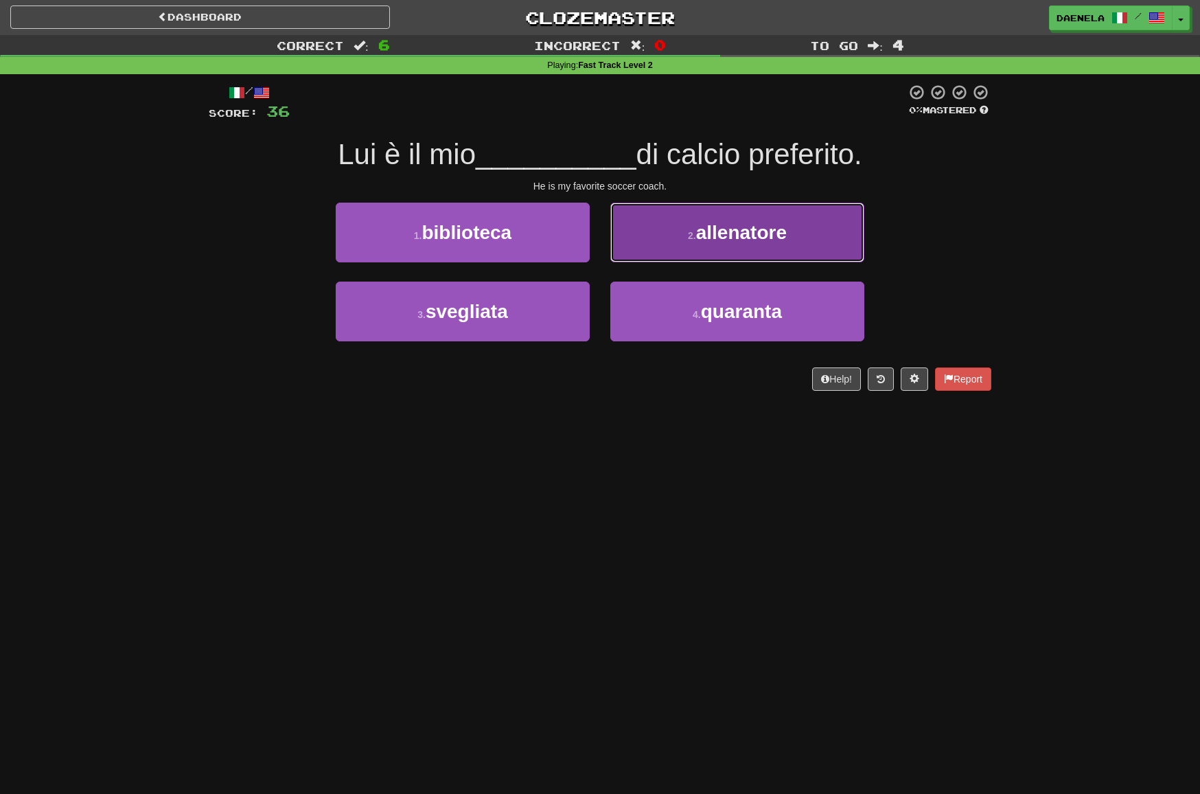
click at [621, 255] on button "2 . allenatore" at bounding box center [737, 232] width 254 height 60
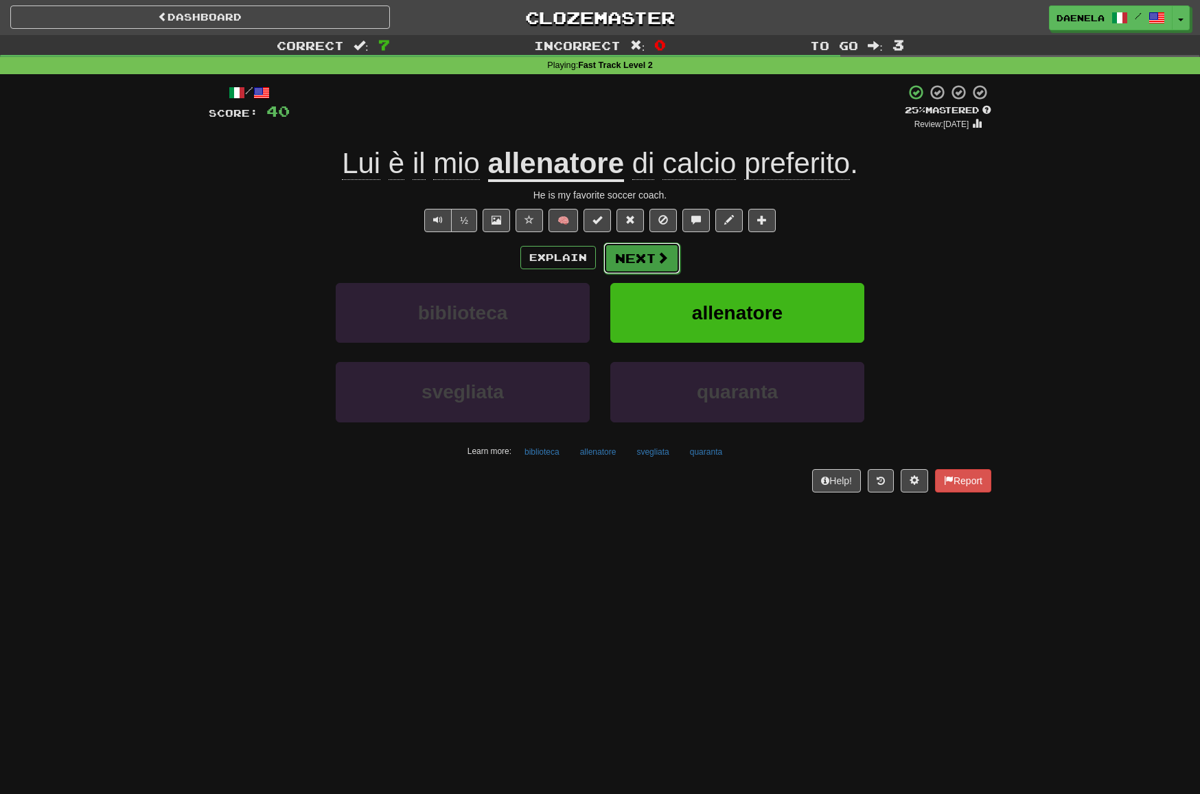
click at [623, 258] on button "Next" at bounding box center [641, 258] width 77 height 32
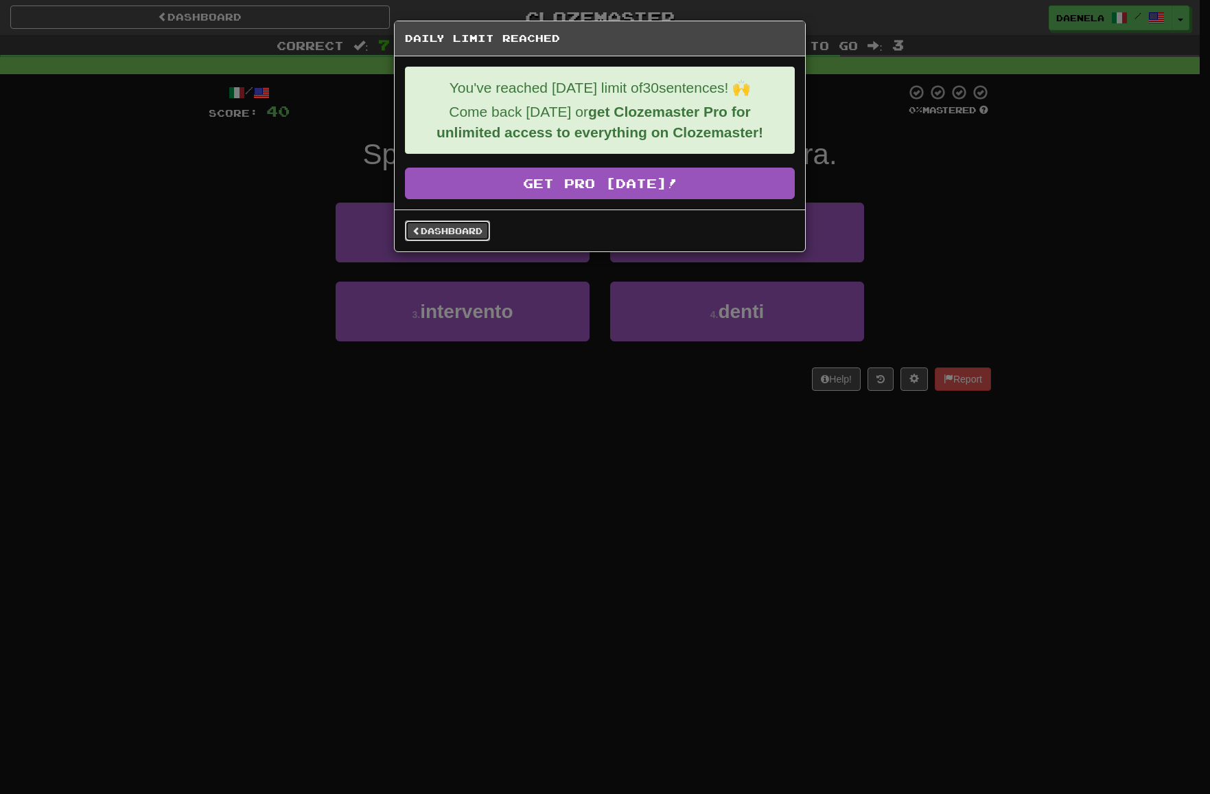
click at [446, 235] on link "Dashboard" at bounding box center [447, 230] width 85 height 21
